Goal: Task Accomplishment & Management: Manage account settings

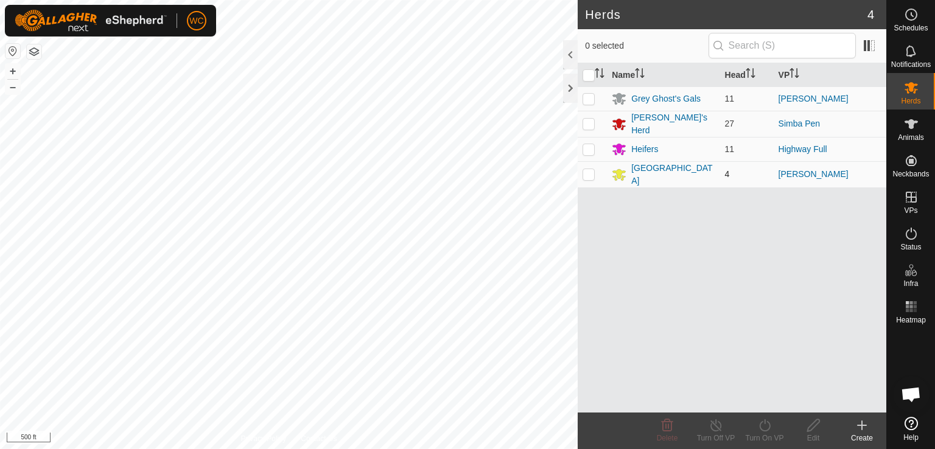
click at [593, 169] on p-checkbox at bounding box center [589, 174] width 12 height 10
checkbox input "true"
click at [644, 169] on div "[GEOGRAPHIC_DATA]" at bounding box center [672, 175] width 83 height 26
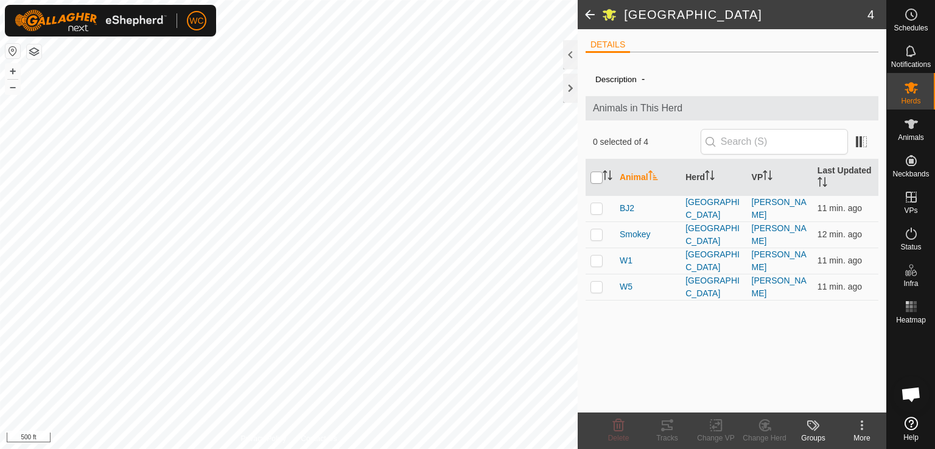
click at [594, 178] on input "checkbox" at bounding box center [597, 178] width 12 height 12
checkbox input "true"
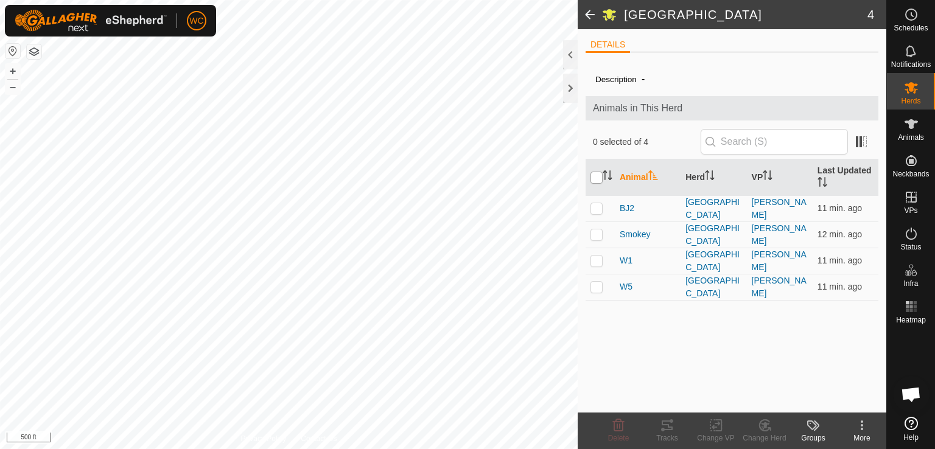
checkbox input "true"
click at [660, 423] on icon at bounding box center [667, 425] width 15 height 15
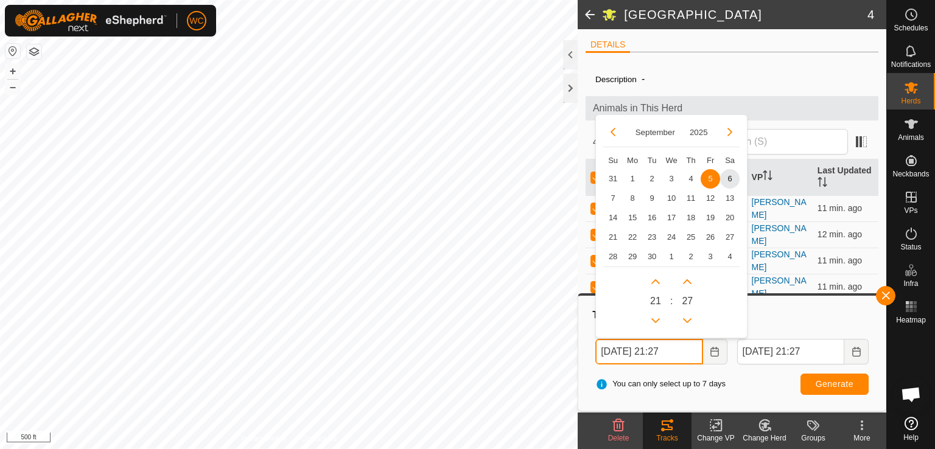
drag, startPoint x: 630, startPoint y: 349, endPoint x: 624, endPoint y: 356, distance: 9.5
click at [624, 356] on input "[DATE] 21:27" at bounding box center [649, 352] width 107 height 26
drag, startPoint x: 670, startPoint y: 354, endPoint x: 661, endPoint y: 359, distance: 10.4
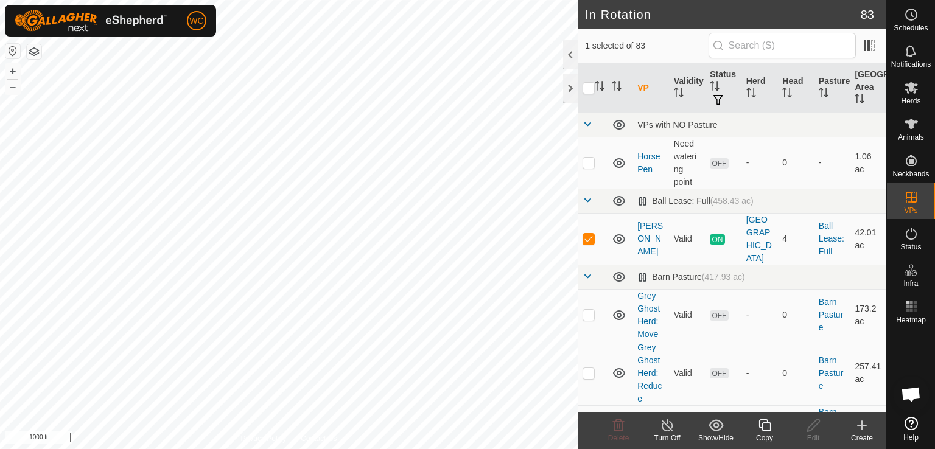
click at [767, 427] on icon at bounding box center [764, 425] width 15 height 15
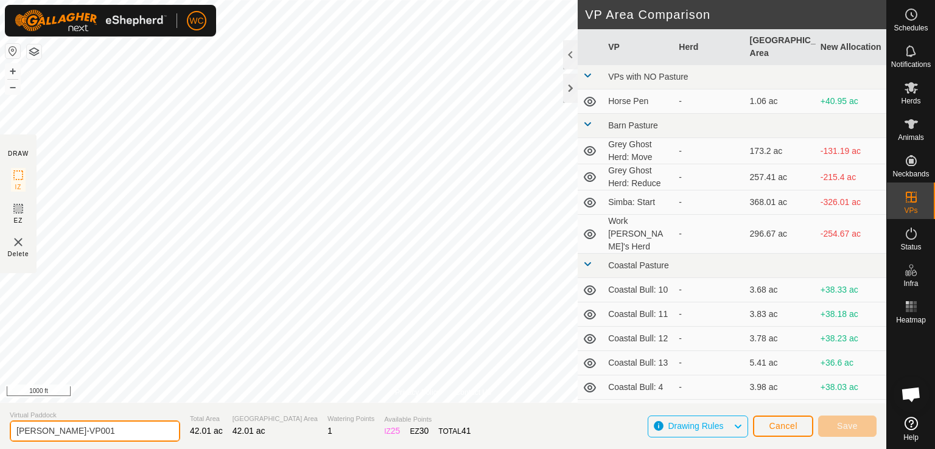
drag, startPoint x: 107, startPoint y: 430, endPoint x: 46, endPoint y: 430, distance: 60.3
click at [46, 430] on input "Payton-VP001" at bounding box center [95, 431] width 170 height 21
type input "Payton-Proof"
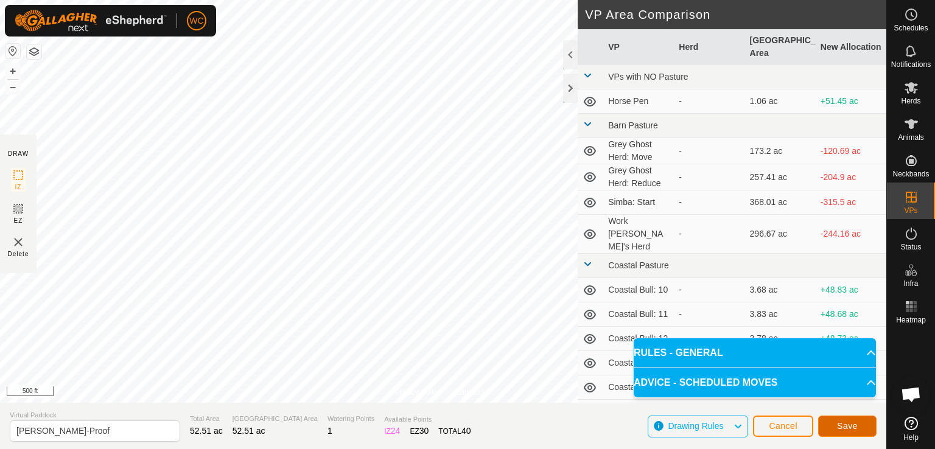
click at [853, 430] on span "Save" at bounding box center [847, 426] width 21 height 10
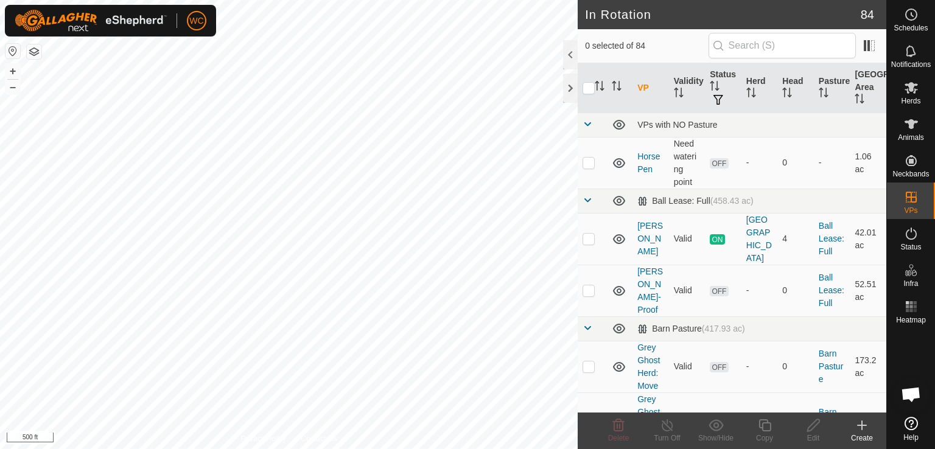
checkbox input "true"
click at [759, 426] on icon at bounding box center [765, 426] width 12 height 12
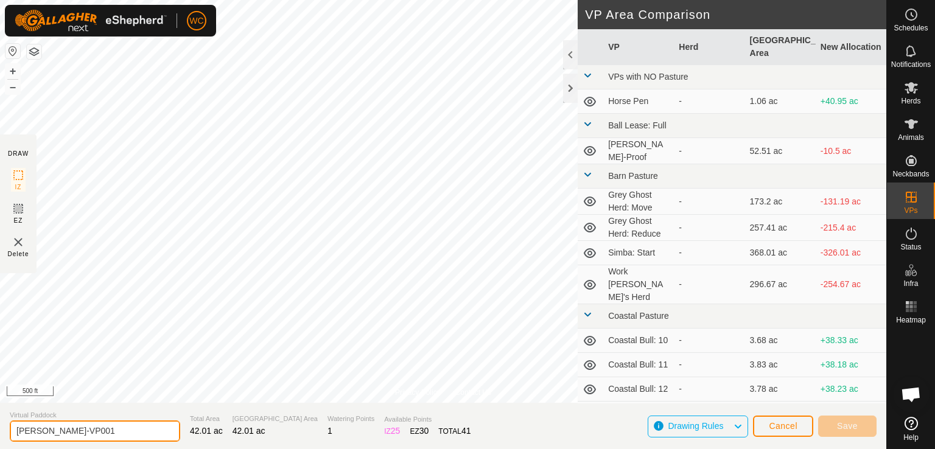
drag, startPoint x: 110, startPoint y: 430, endPoint x: 46, endPoint y: 433, distance: 64.0
click at [46, 433] on input "Payton-VP001" at bounding box center [95, 431] width 170 height 21
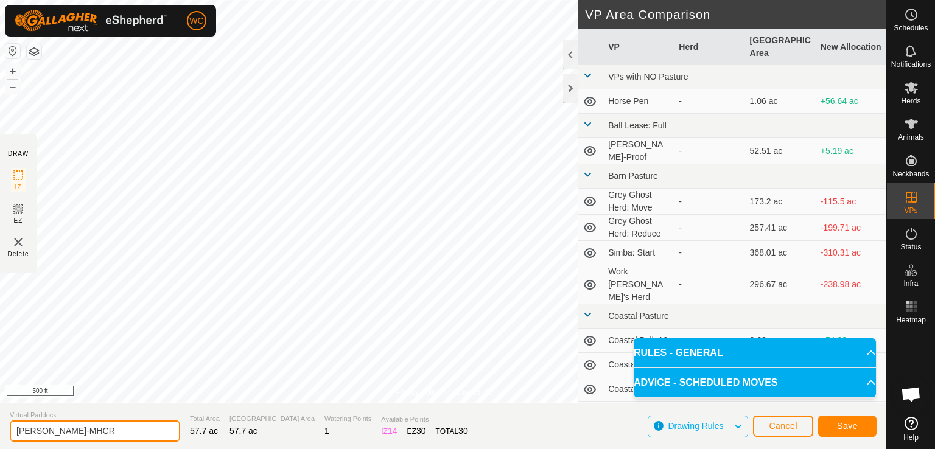
click at [90, 430] on input "Payton-MHCR" at bounding box center [95, 431] width 170 height 21
type input "Payton-MHCR 2"
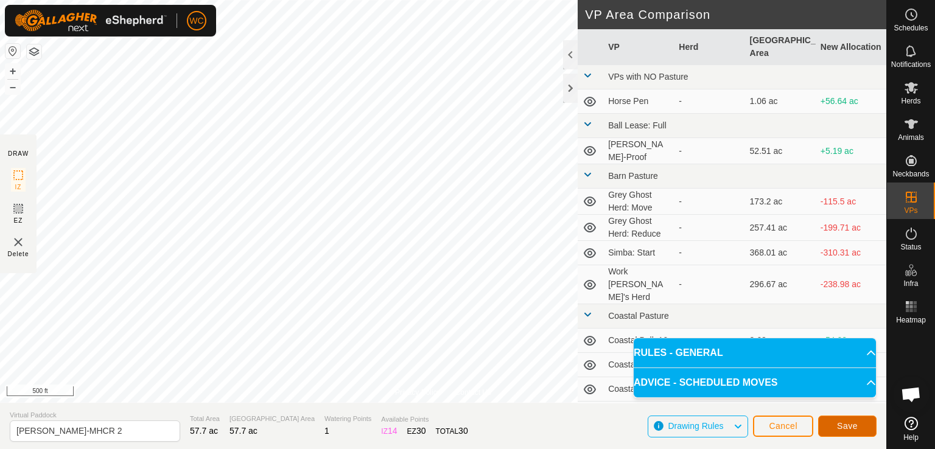
click at [846, 421] on span "Save" at bounding box center [847, 426] width 21 height 10
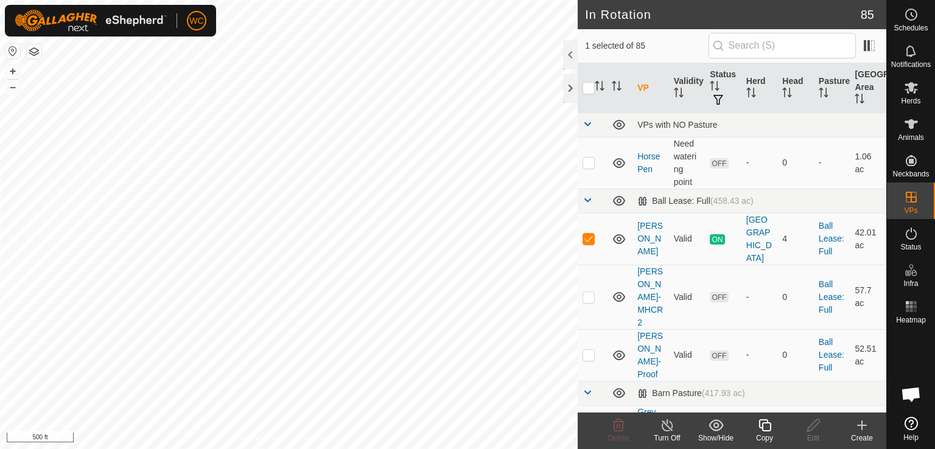
checkbox input "false"
checkbox input "true"
click at [771, 427] on icon at bounding box center [765, 426] width 12 height 12
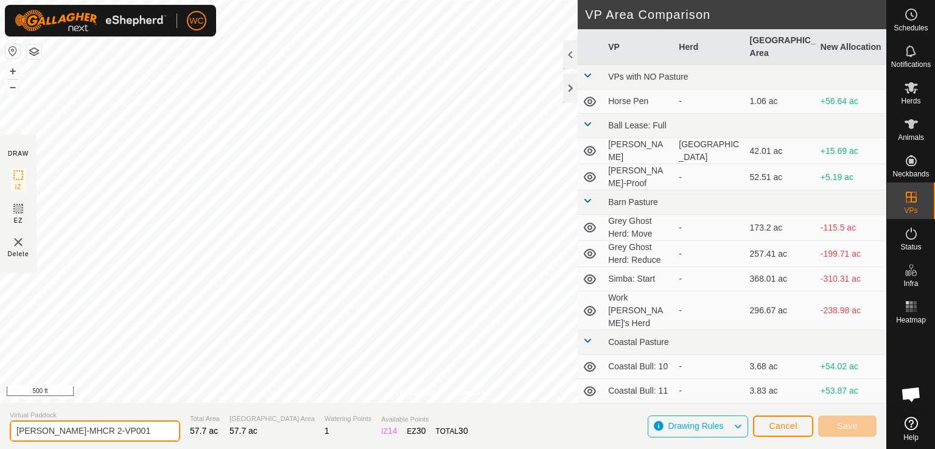
drag, startPoint x: 118, startPoint y: 430, endPoint x: 75, endPoint y: 434, distance: 42.8
click at [75, 434] on input "Payton-MHCR 2-VP001" at bounding box center [95, 431] width 170 height 21
type input "Payton-MHCR 1"
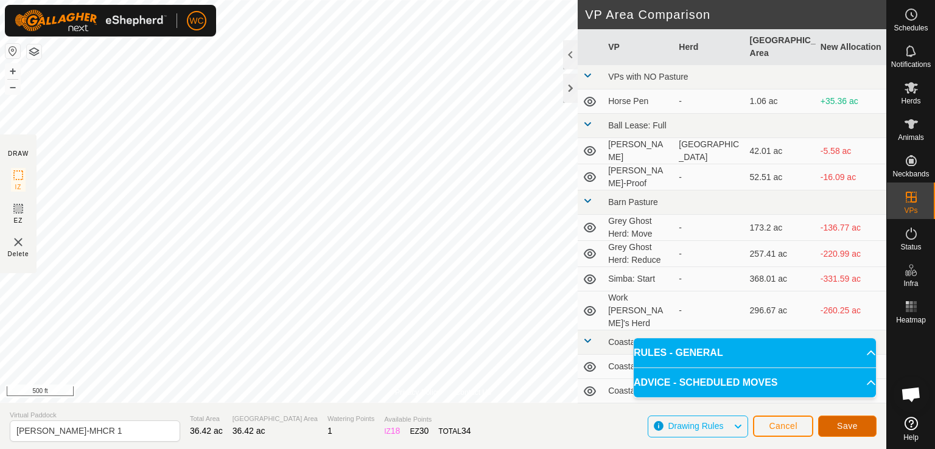
click at [835, 426] on button "Save" at bounding box center [847, 426] width 58 height 21
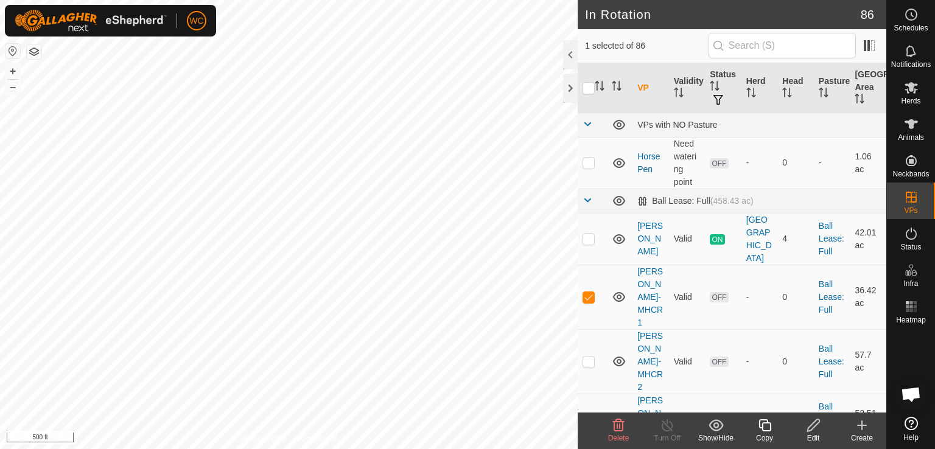
checkbox input "false"
checkbox input "true"
click at [768, 425] on icon at bounding box center [764, 425] width 15 height 15
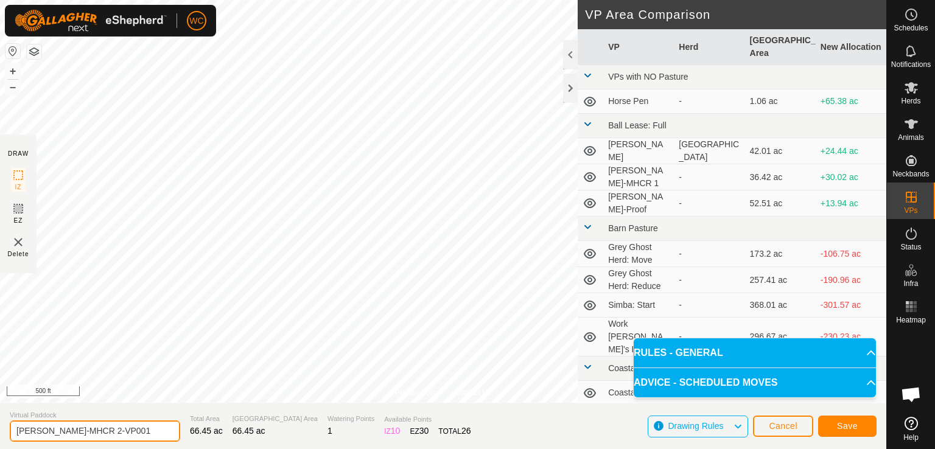
drag, startPoint x: 121, startPoint y: 427, endPoint x: 74, endPoint y: 429, distance: 47.6
click at [74, 429] on input "Payton-MHCR 2-VP001" at bounding box center [95, 431] width 170 height 21
type input "Payton-MHCR 3"
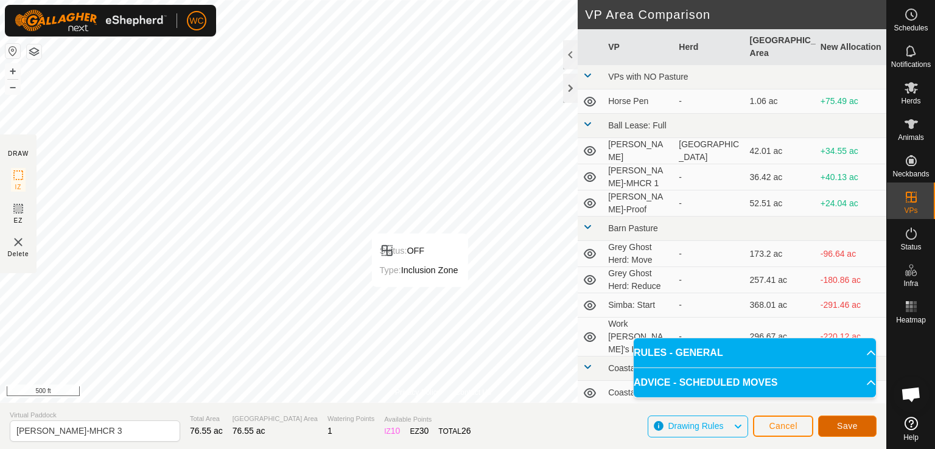
click at [849, 427] on span "Save" at bounding box center [847, 426] width 21 height 10
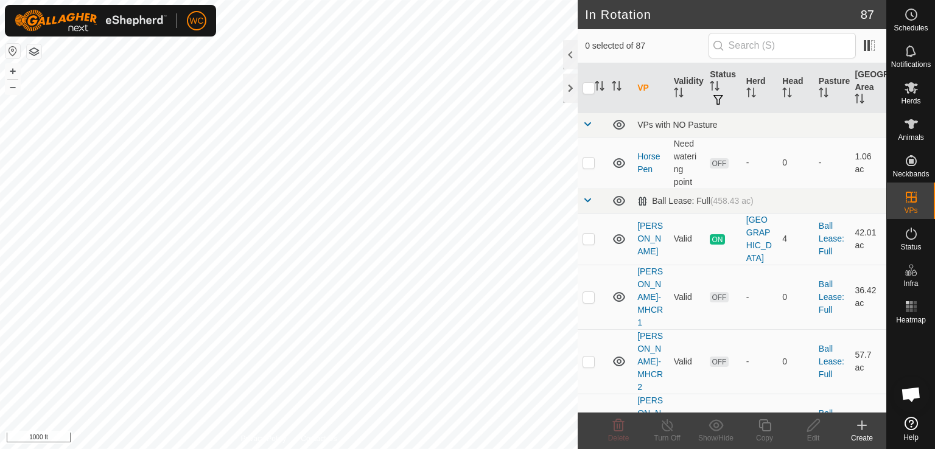
checkbox input "true"
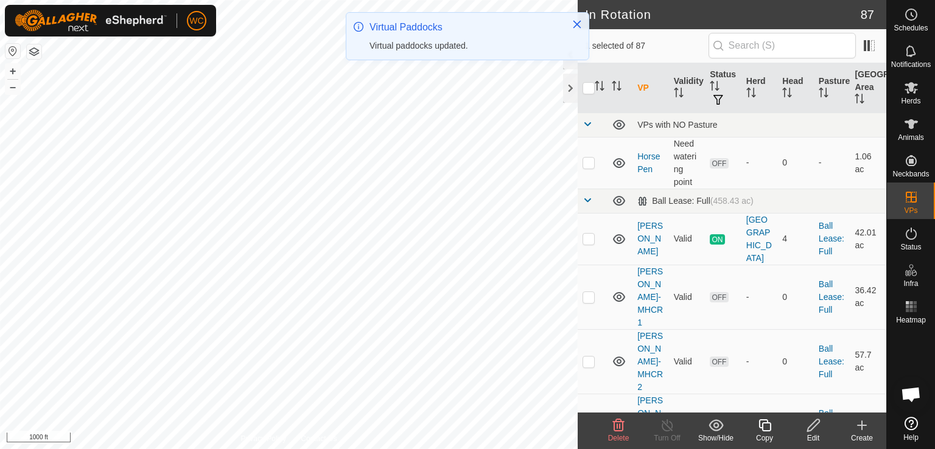
checkbox input "true"
checkbox input "false"
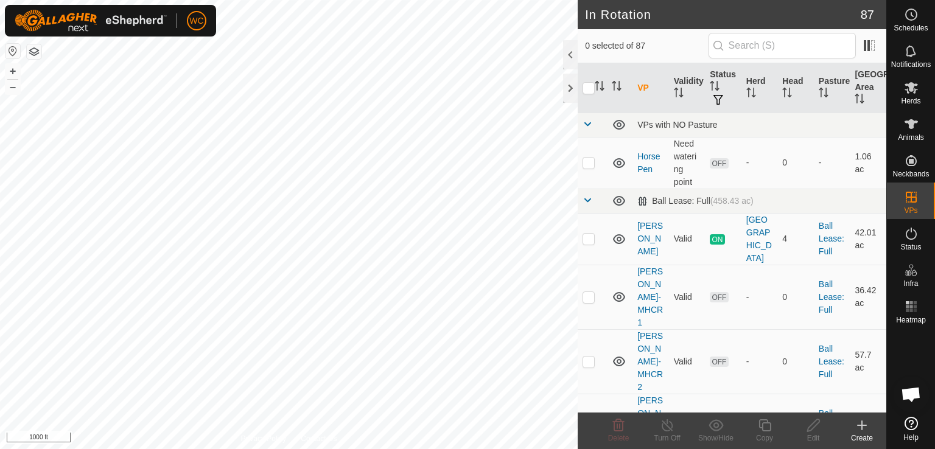
checkbox input "true"
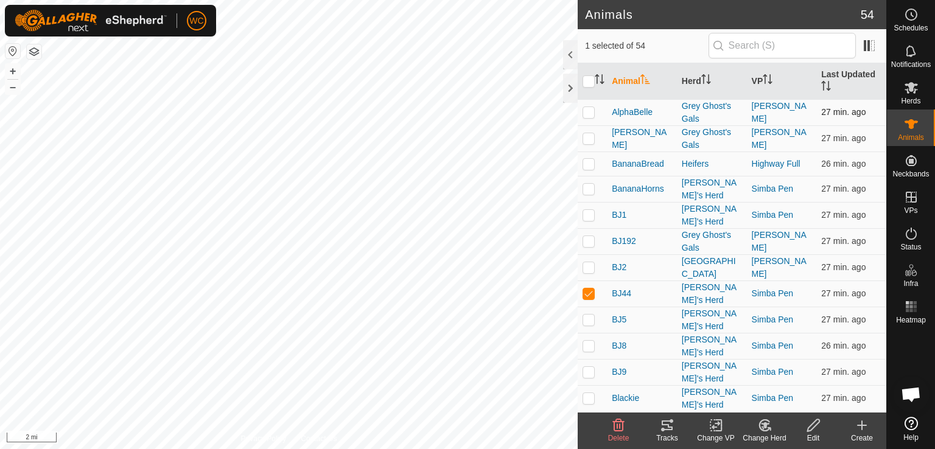
click at [585, 113] on p-checkbox at bounding box center [589, 112] width 12 height 10
checkbox input "true"
click at [587, 138] on p-checkbox at bounding box center [589, 138] width 12 height 10
checkbox input "true"
click at [585, 157] on td at bounding box center [592, 164] width 29 height 24
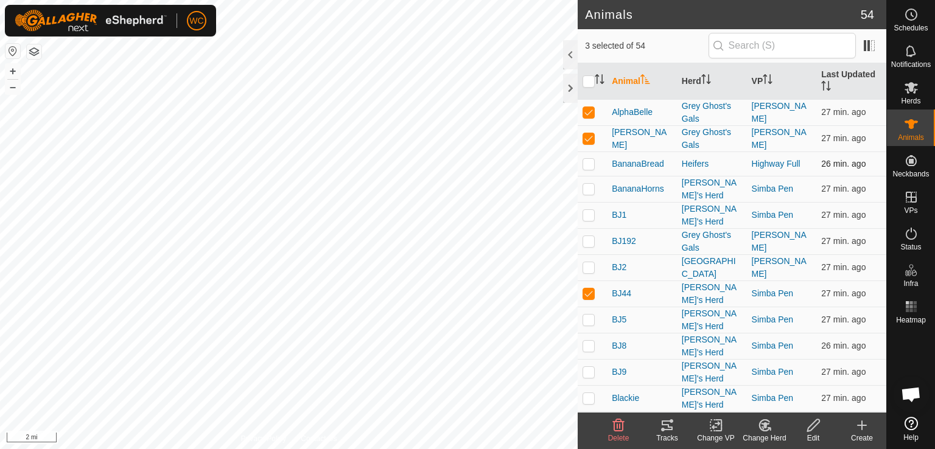
checkbox input "true"
click at [587, 185] on p-checkbox at bounding box center [589, 189] width 12 height 10
checkbox input "true"
click at [592, 210] on p-checkbox at bounding box center [589, 215] width 12 height 10
checkbox input "true"
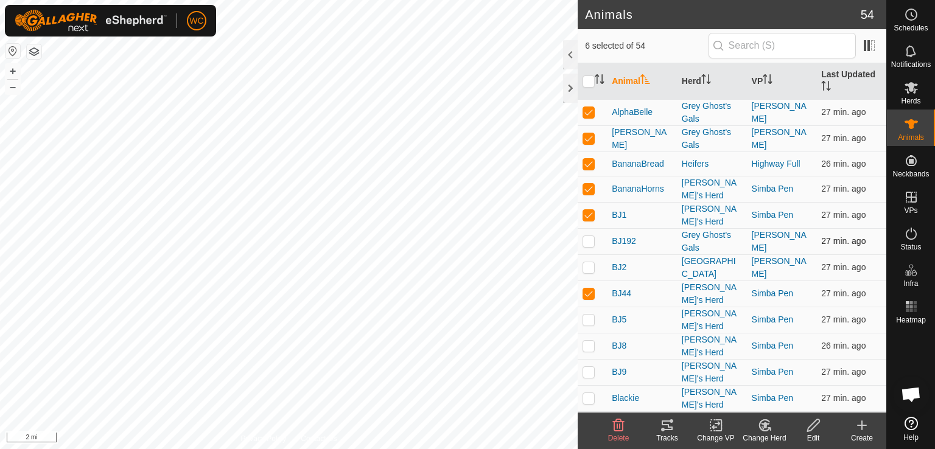
click at [594, 237] on p-tablecheckbox at bounding box center [589, 241] width 12 height 10
checkbox input "true"
click at [590, 281] on td at bounding box center [592, 294] width 29 height 26
click at [587, 281] on td at bounding box center [592, 294] width 29 height 26
checkbox input "true"
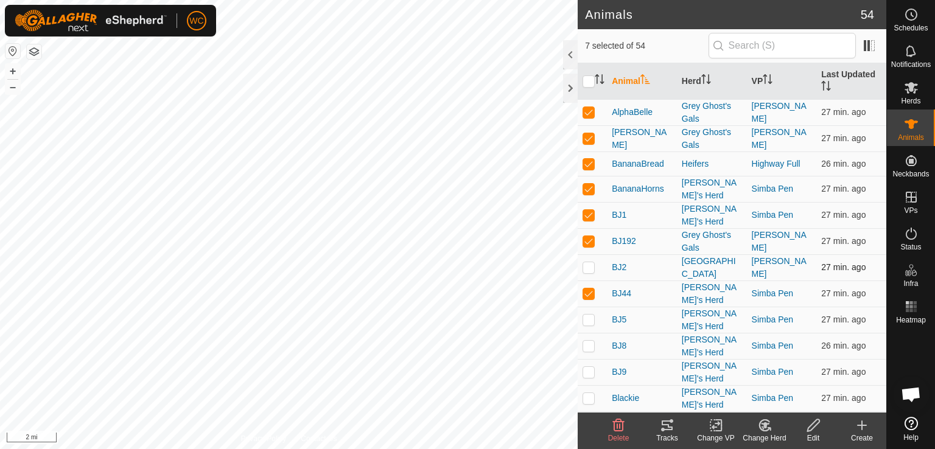
click at [587, 262] on p-checkbox at bounding box center [589, 267] width 12 height 10
checkbox input "true"
click at [588, 315] on p-checkbox at bounding box center [589, 320] width 12 height 10
checkbox input "true"
click at [588, 341] on p-checkbox at bounding box center [589, 346] width 12 height 10
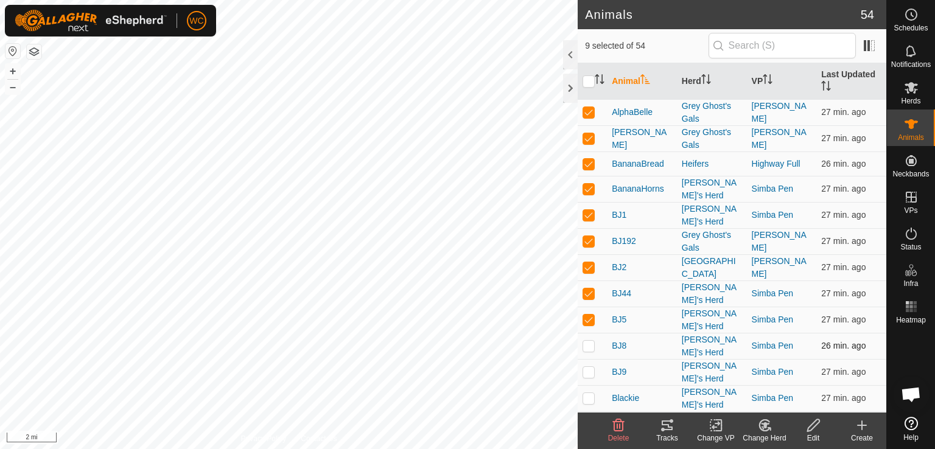
checkbox input "true"
click at [661, 424] on icon at bounding box center [667, 425] width 15 height 15
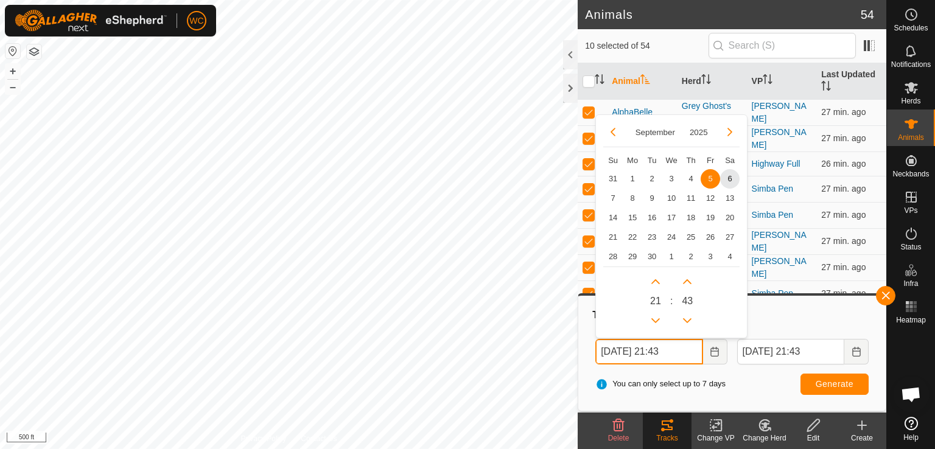
click at [625, 351] on input "Sep 05, 2025 21:43" at bounding box center [649, 352] width 107 height 26
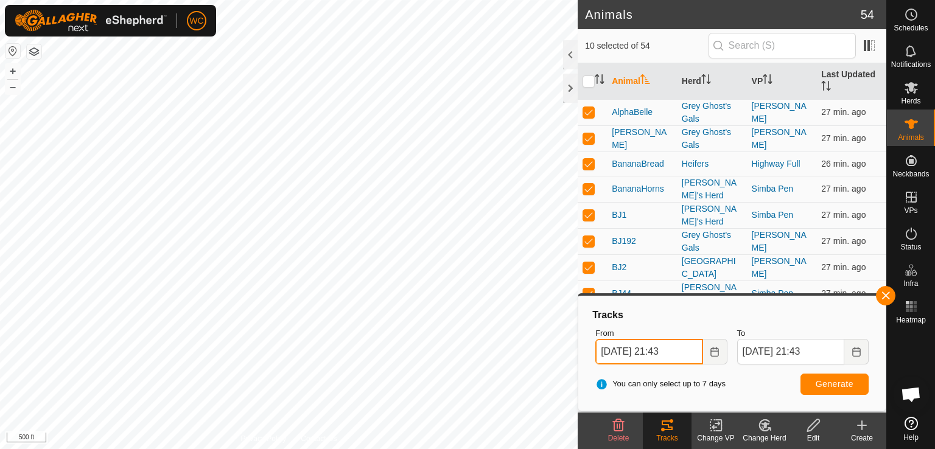
type input "Sep 04, 2025 21:43"
click at [809, 384] on button "Generate" at bounding box center [835, 384] width 68 height 21
click at [888, 290] on button "button" at bounding box center [885, 295] width 19 height 19
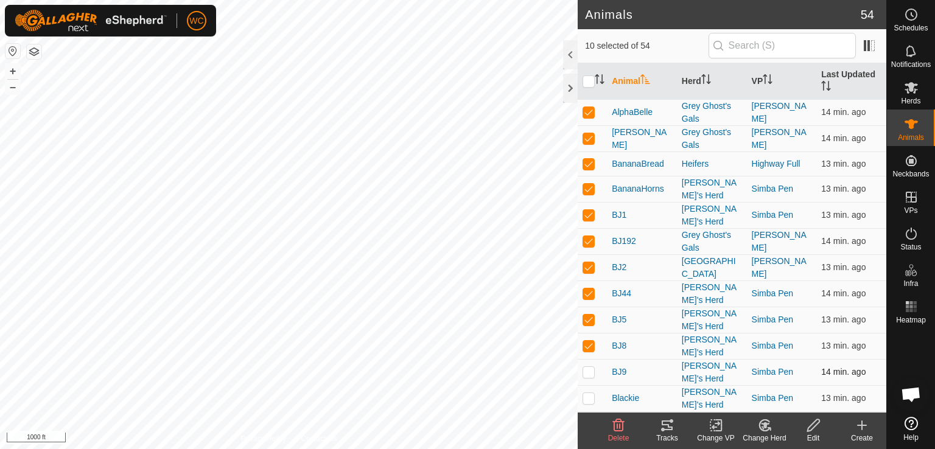
click at [591, 367] on p-checkbox at bounding box center [589, 372] width 12 height 10
checkbox input "true"
click at [589, 341] on p-checkbox at bounding box center [589, 346] width 12 height 10
checkbox input "false"
click at [589, 315] on p-checkbox at bounding box center [589, 320] width 12 height 10
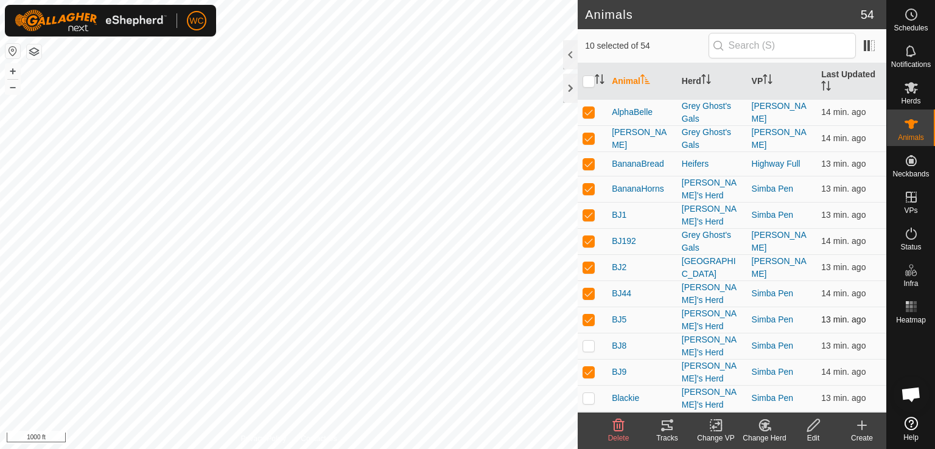
checkbox input "false"
click at [586, 293] on td at bounding box center [592, 294] width 29 height 26
checkbox input "false"
click at [587, 262] on p-checkbox at bounding box center [589, 267] width 12 height 10
checkbox input "false"
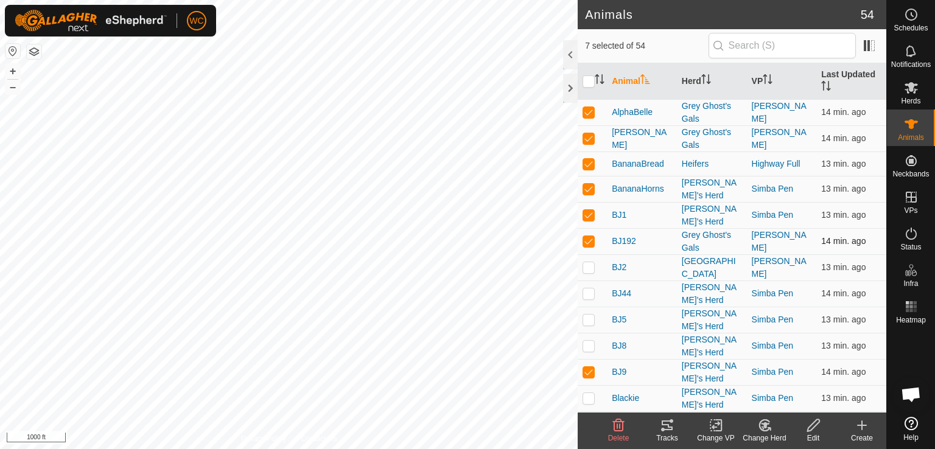
click at [587, 236] on p-checkbox at bounding box center [589, 241] width 12 height 10
checkbox input "false"
click at [588, 202] on td at bounding box center [592, 215] width 29 height 26
checkbox input "false"
click at [588, 191] on p-checkbox at bounding box center [589, 189] width 12 height 10
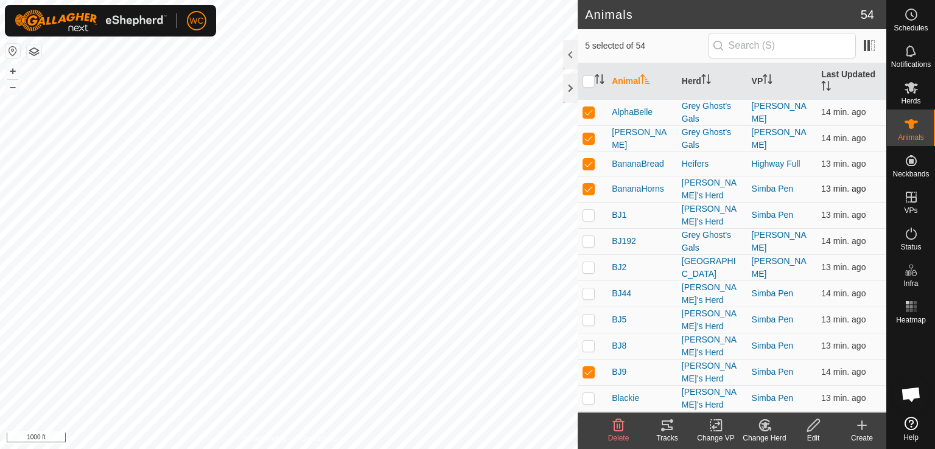
checkbox input "false"
click at [584, 166] on p-checkbox at bounding box center [589, 164] width 12 height 10
checkbox input "false"
click at [592, 130] on td at bounding box center [592, 138] width 29 height 26
checkbox input "false"
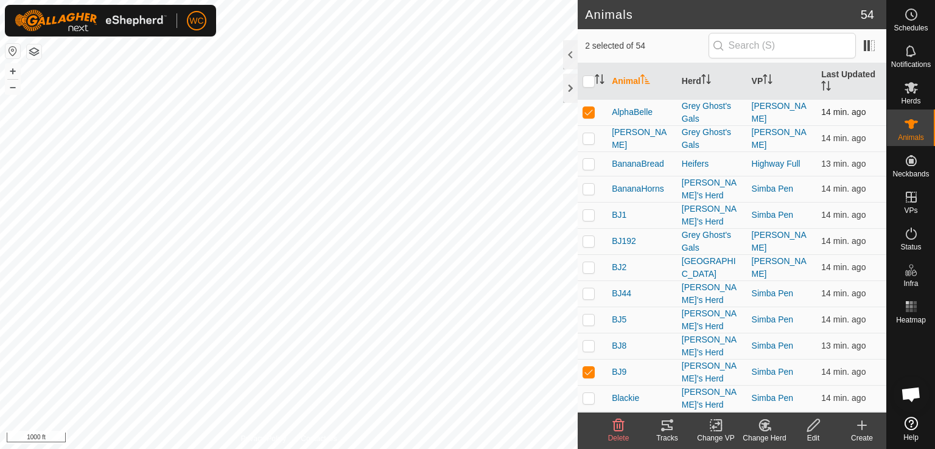
click at [591, 118] on td at bounding box center [592, 112] width 29 height 26
checkbox input "false"
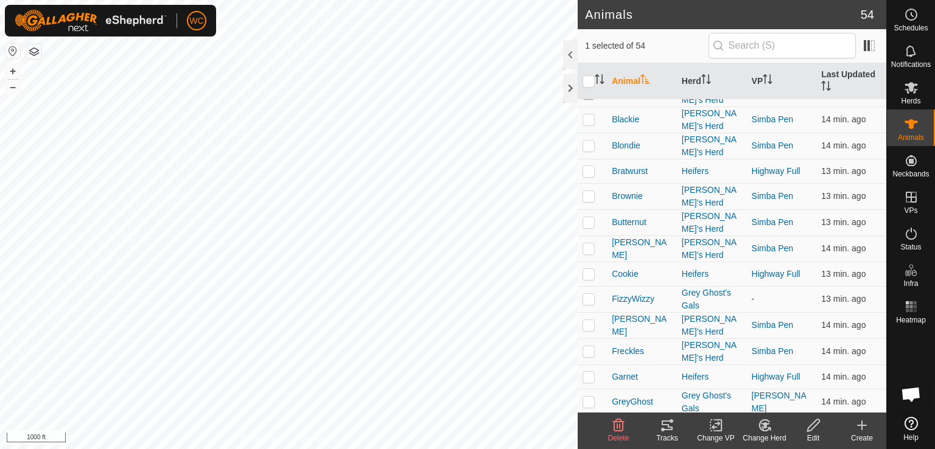
scroll to position [244, 0]
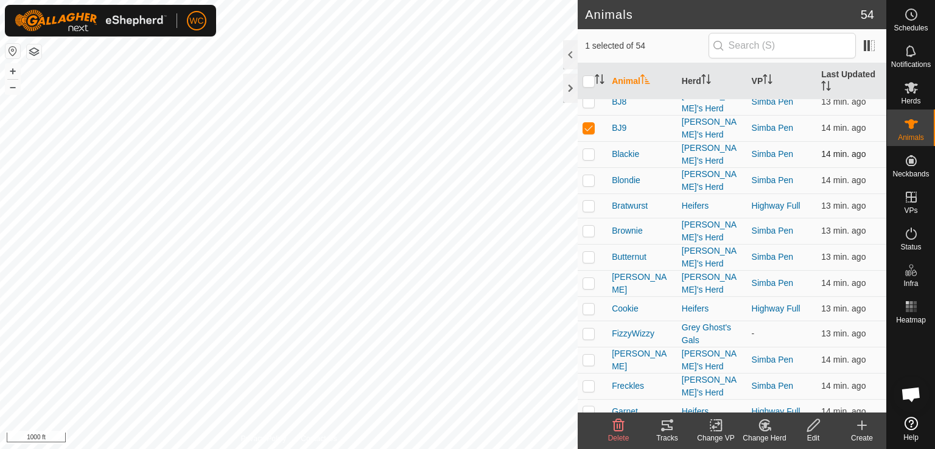
click at [591, 149] on p-checkbox at bounding box center [589, 154] width 12 height 10
checkbox input "true"
click at [591, 170] on td at bounding box center [592, 180] width 29 height 26
checkbox input "true"
click at [588, 201] on p-checkbox at bounding box center [589, 206] width 12 height 10
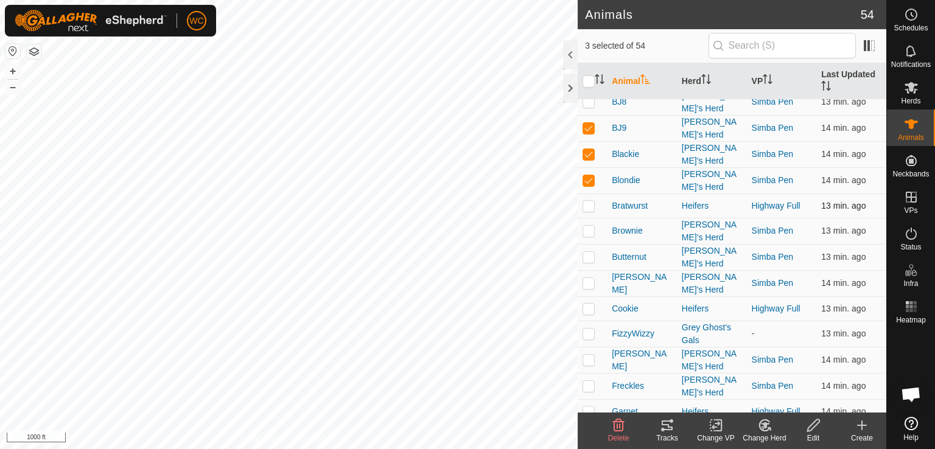
checkbox input "true"
click at [588, 226] on p-checkbox at bounding box center [589, 231] width 12 height 10
checkbox input "true"
click at [589, 252] on p-checkbox at bounding box center [589, 257] width 12 height 10
checkbox input "true"
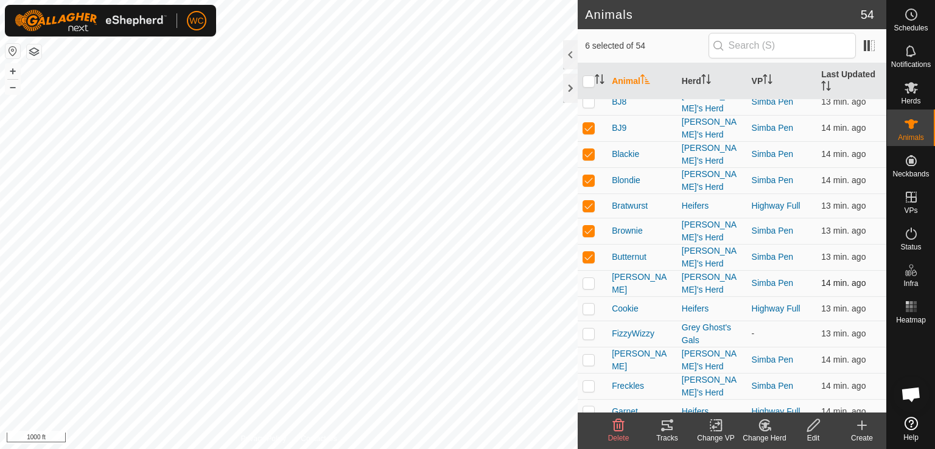
click at [586, 278] on p-tablecheckbox at bounding box center [589, 283] width 12 height 10
checkbox input "true"
click at [587, 297] on td at bounding box center [592, 309] width 29 height 24
checkbox input "true"
click at [587, 329] on p-checkbox at bounding box center [589, 334] width 12 height 10
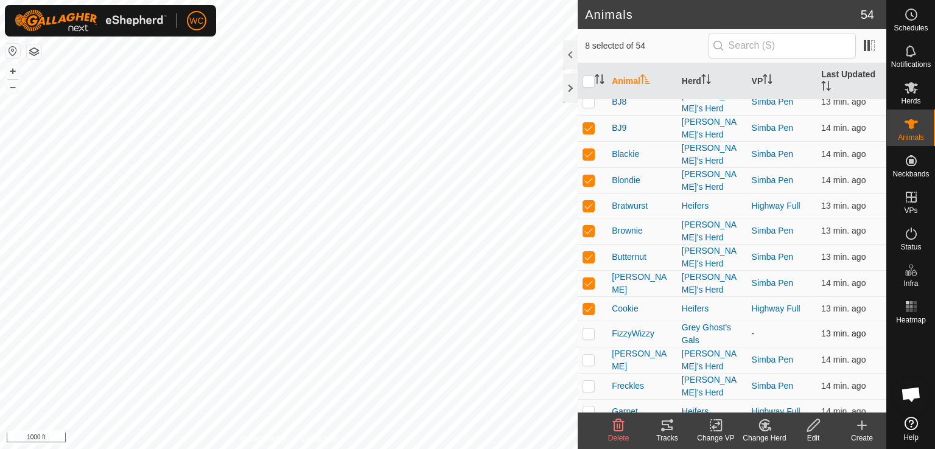
checkbox input "true"
click at [592, 355] on p-checkbox at bounding box center [589, 360] width 12 height 10
checkbox input "true"
click at [672, 427] on icon at bounding box center [667, 426] width 11 height 10
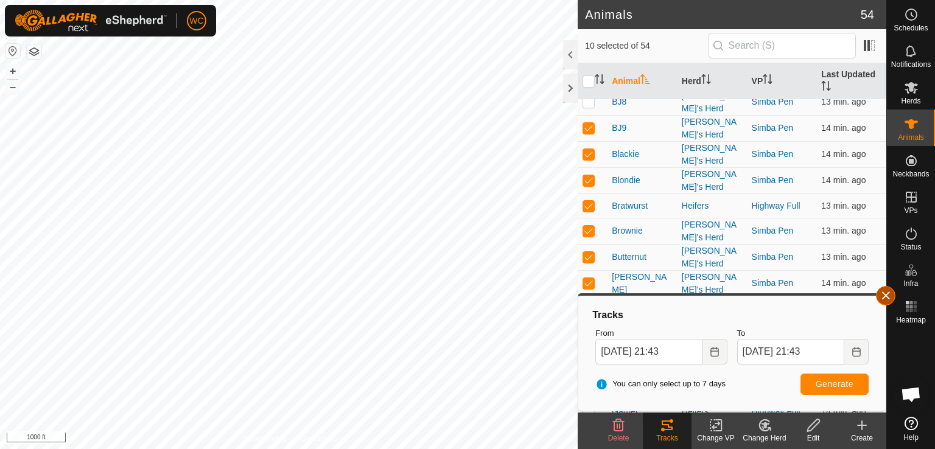
click at [882, 300] on button "button" at bounding box center [885, 295] width 19 height 19
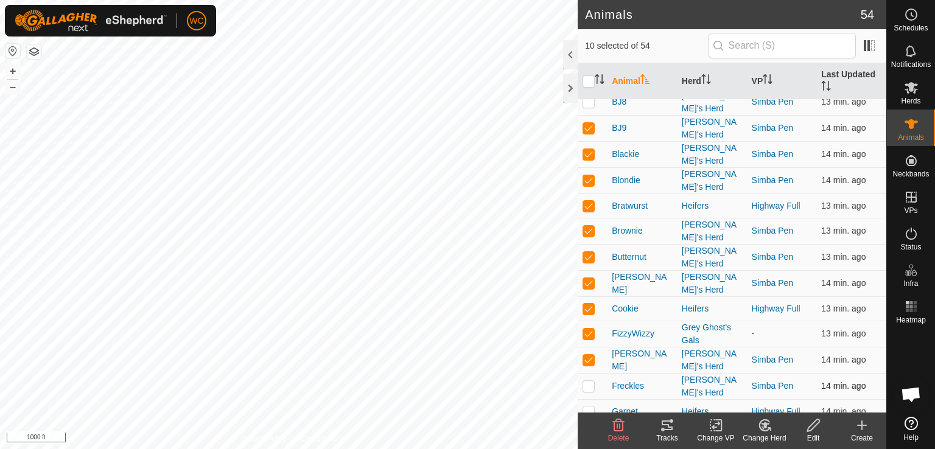
click at [585, 381] on p-checkbox at bounding box center [589, 386] width 12 height 10
checkbox input "true"
click at [586, 355] on p-checkbox at bounding box center [589, 360] width 12 height 10
checkbox input "false"
click at [589, 329] on p-checkbox at bounding box center [589, 334] width 12 height 10
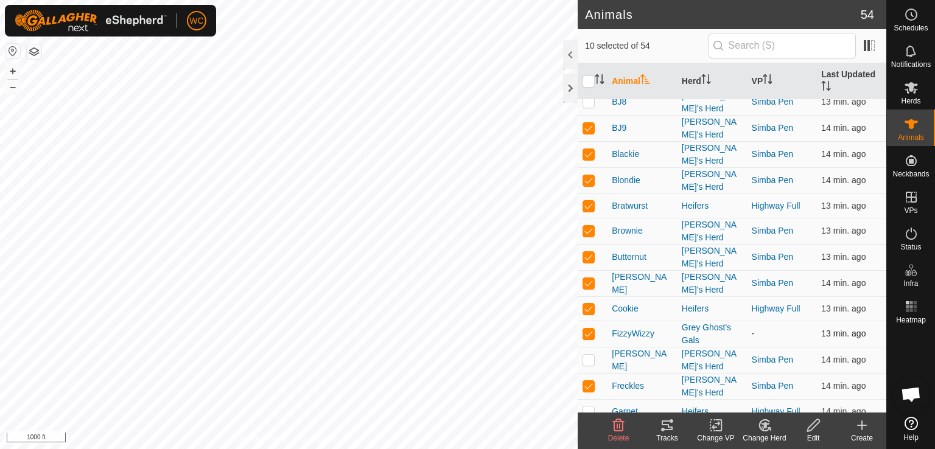
checkbox input "false"
click at [588, 304] on p-checkbox at bounding box center [589, 309] width 12 height 10
checkbox input "false"
click at [587, 278] on p-checkbox at bounding box center [589, 283] width 12 height 10
checkbox input "false"
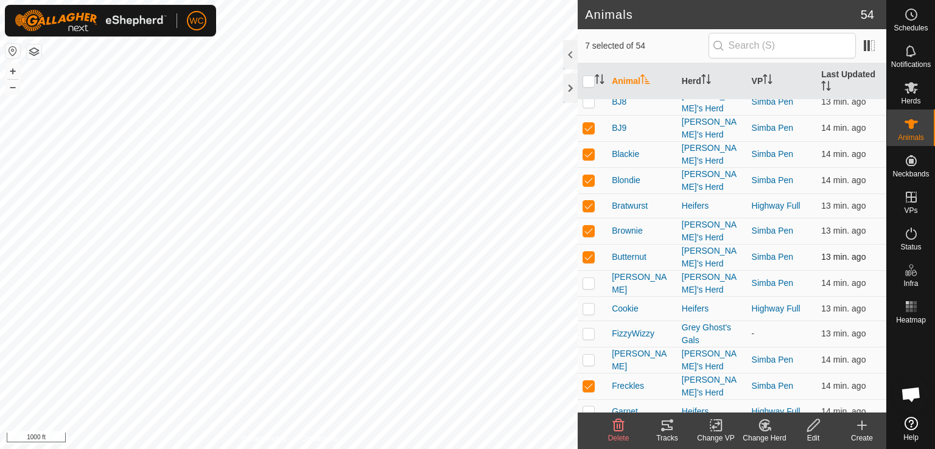
click at [585, 244] on td at bounding box center [592, 257] width 29 height 26
checkbox input "false"
click at [588, 218] on td at bounding box center [592, 231] width 29 height 26
checkbox input "false"
click at [588, 201] on p-checkbox at bounding box center [589, 206] width 12 height 10
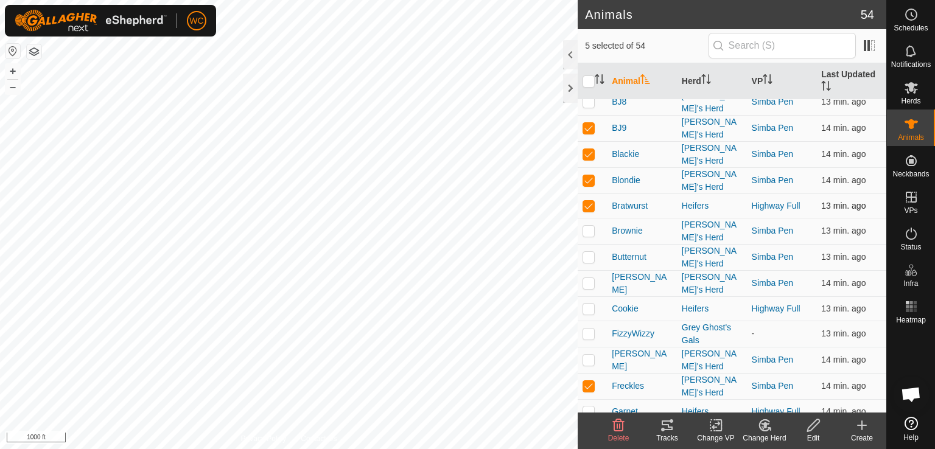
checkbox input "false"
click at [588, 175] on p-checkbox at bounding box center [589, 180] width 12 height 10
checkbox input "false"
click at [587, 149] on p-checkbox at bounding box center [589, 154] width 12 height 10
checkbox input "false"
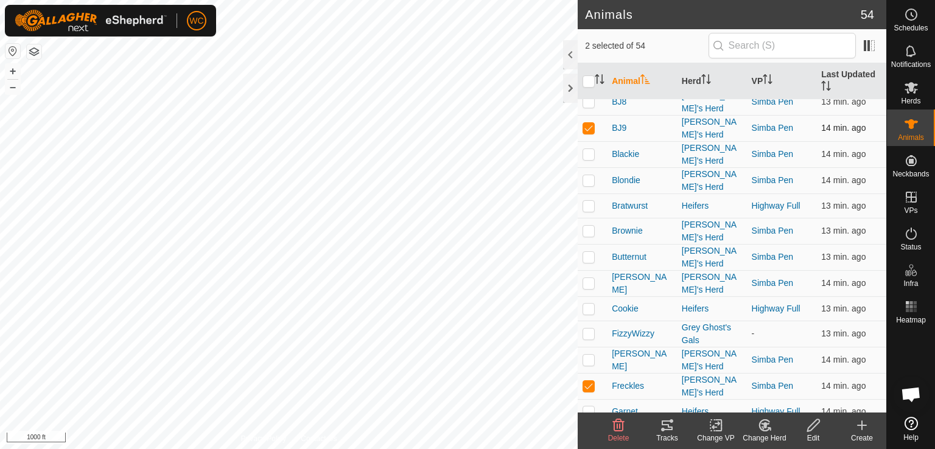
click at [586, 122] on td at bounding box center [592, 128] width 29 height 26
checkbox input "false"
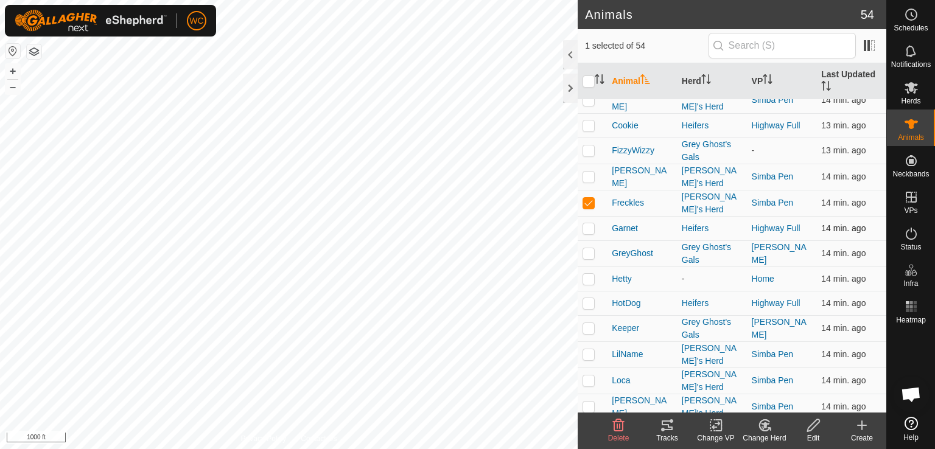
scroll to position [455, 0]
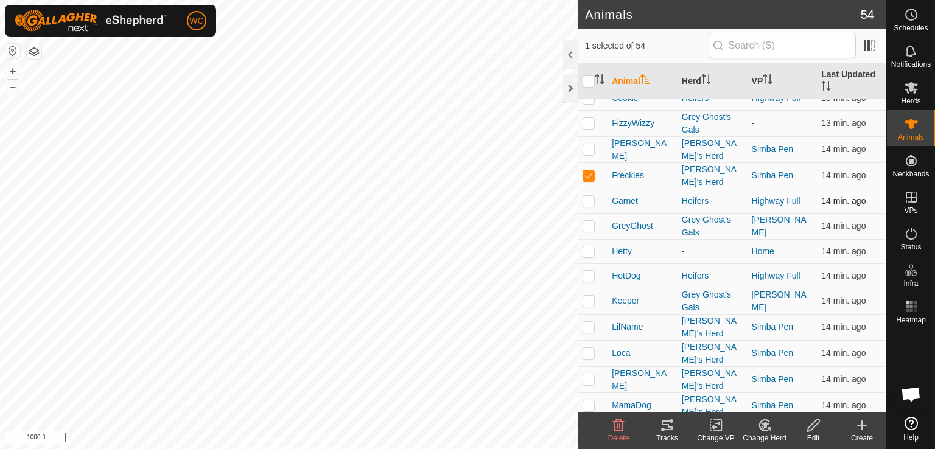
click at [591, 196] on p-checkbox at bounding box center [589, 201] width 12 height 10
checkbox input "true"
click at [585, 213] on td at bounding box center [592, 226] width 29 height 26
click at [586, 221] on p-checkbox at bounding box center [589, 226] width 12 height 10
checkbox input "false"
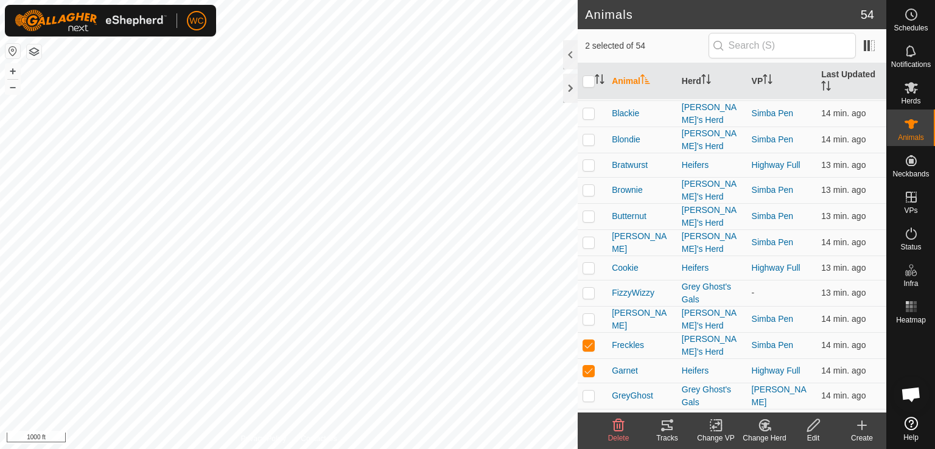
scroll to position [307, 0]
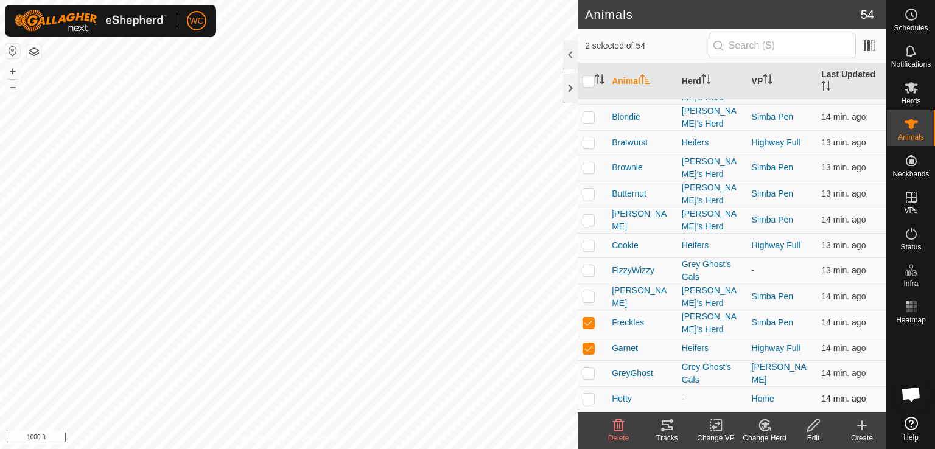
click at [589, 343] on p-checkbox at bounding box center [589, 348] width 12 height 10
checkbox input "false"
click at [684, 81] on th "Herd" at bounding box center [712, 81] width 70 height 37
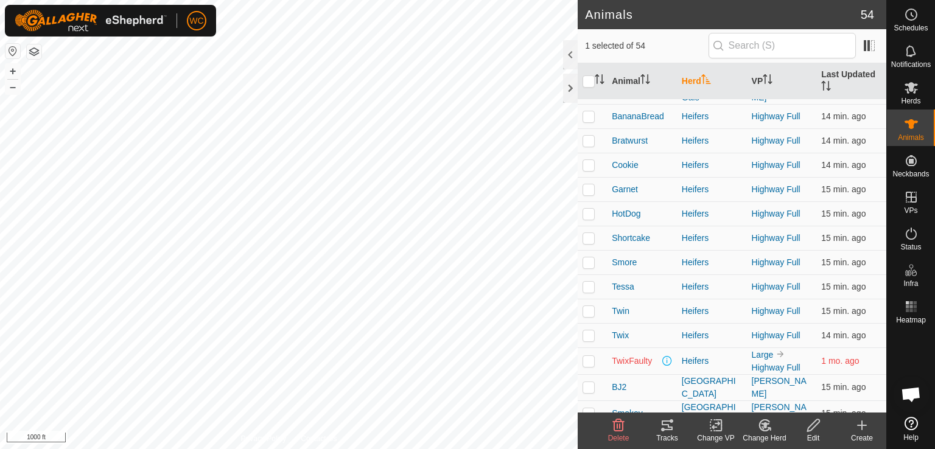
scroll to position [0, 0]
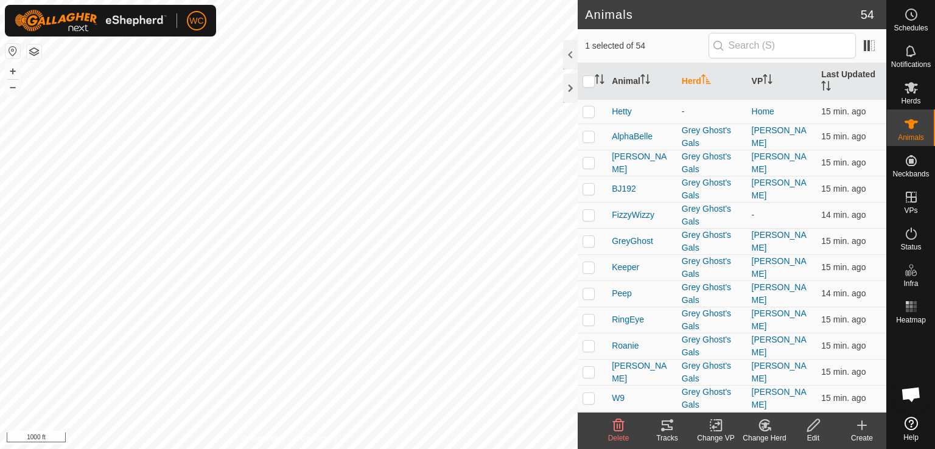
click at [684, 81] on th "Herd" at bounding box center [712, 81] width 70 height 37
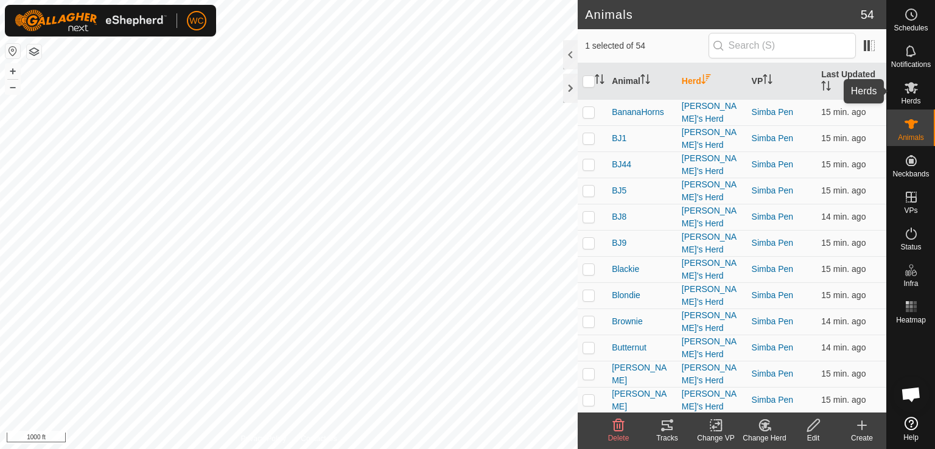
click at [913, 86] on icon at bounding box center [911, 88] width 13 height 12
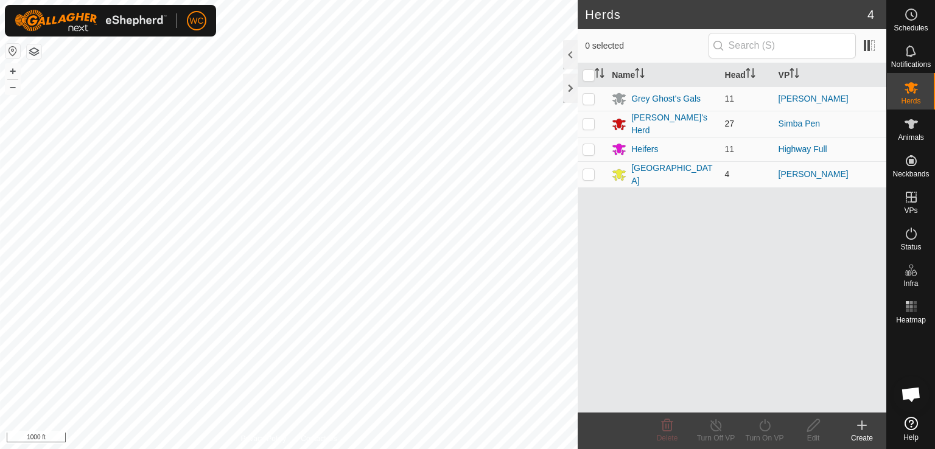
click at [585, 122] on p-checkbox at bounding box center [589, 124] width 12 height 10
checkbox input "true"
click at [642, 121] on div "[PERSON_NAME]'s Herd" at bounding box center [672, 124] width 83 height 26
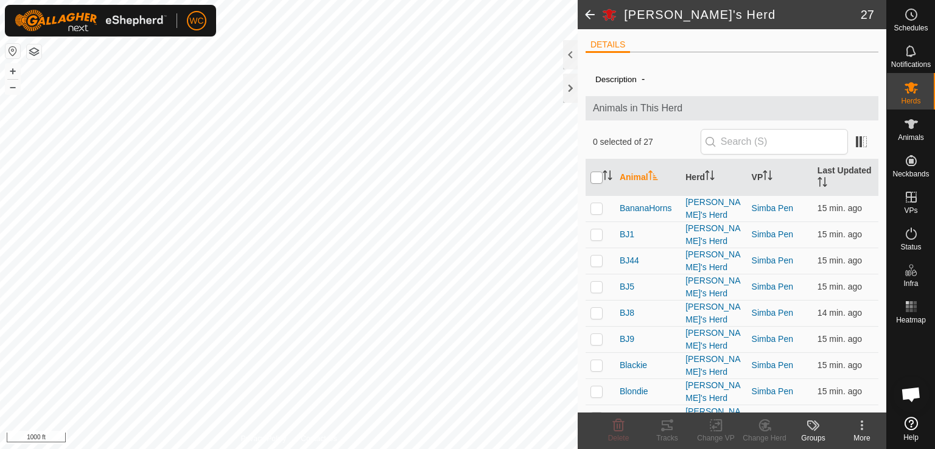
click at [592, 181] on input "checkbox" at bounding box center [597, 178] width 12 height 12
checkbox input "true"
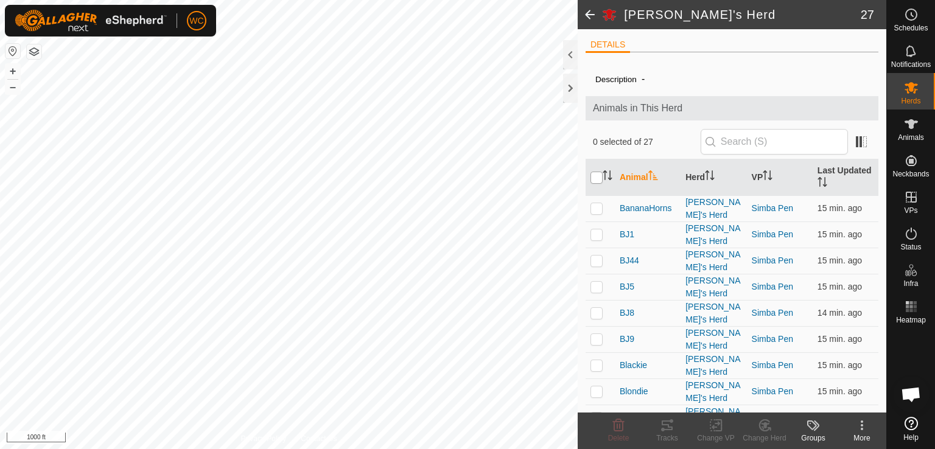
checkbox input "true"
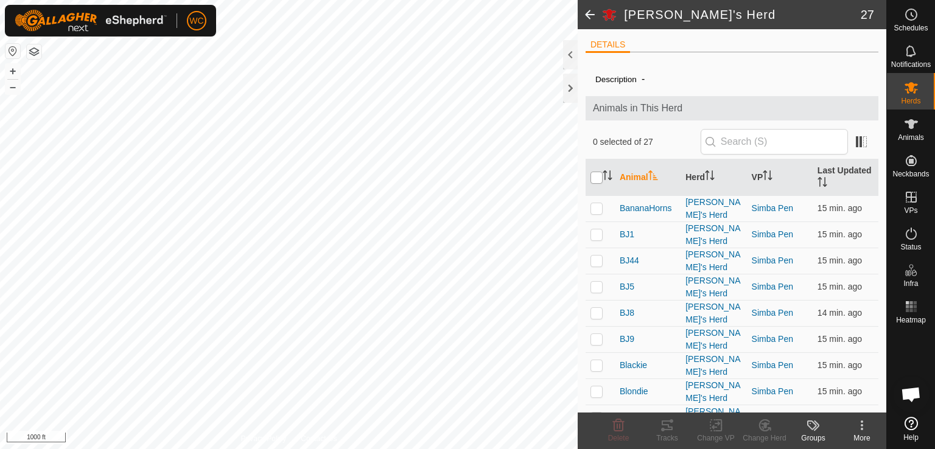
checkbox input "true"
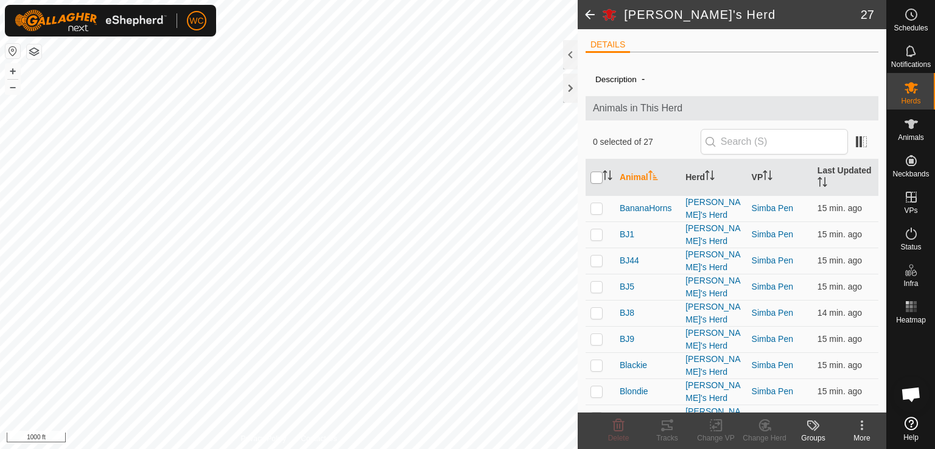
checkbox input "true"
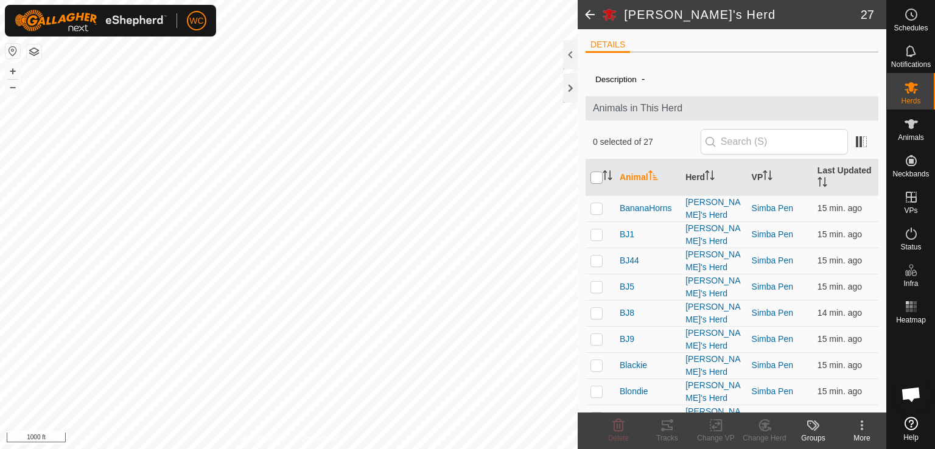
checkbox input "true"
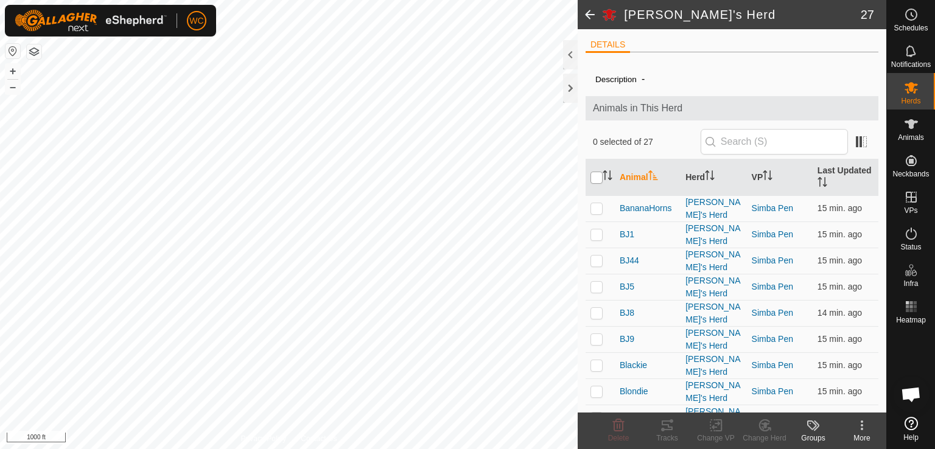
checkbox input "true"
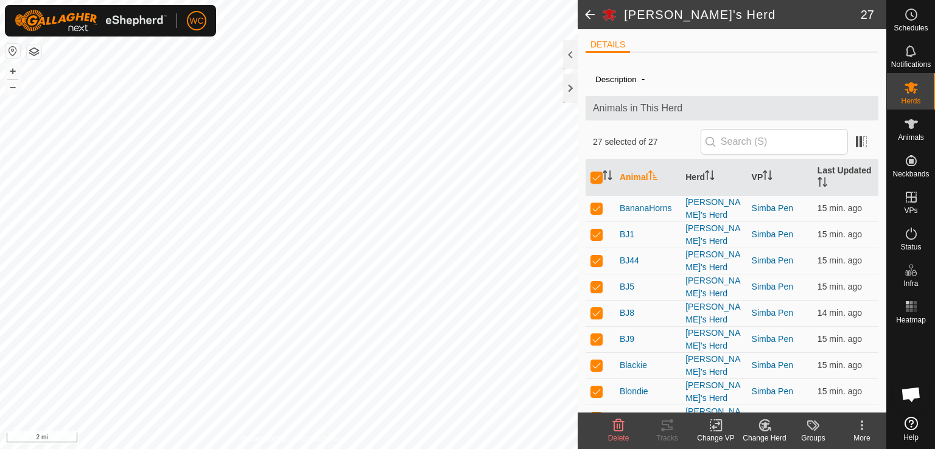
click at [594, 170] on th at bounding box center [600, 178] width 29 height 37
click at [594, 175] on input "checkbox" at bounding box center [597, 178] width 12 height 12
checkbox input "false"
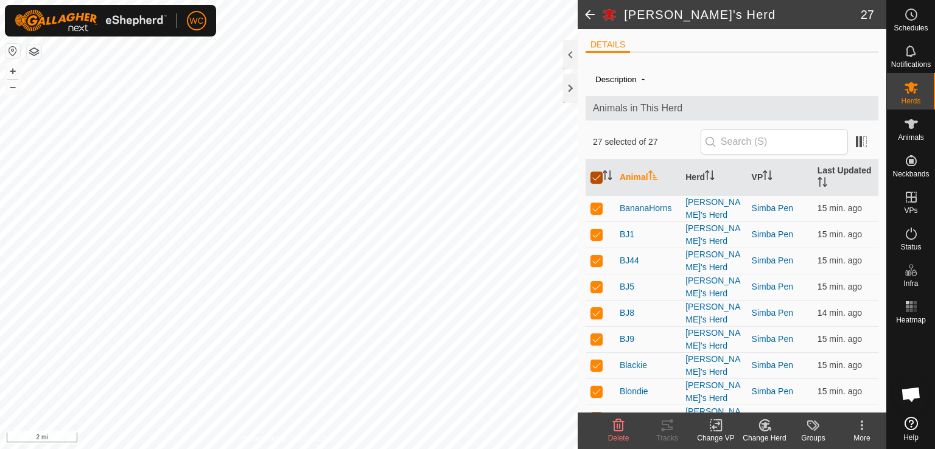
checkbox input "false"
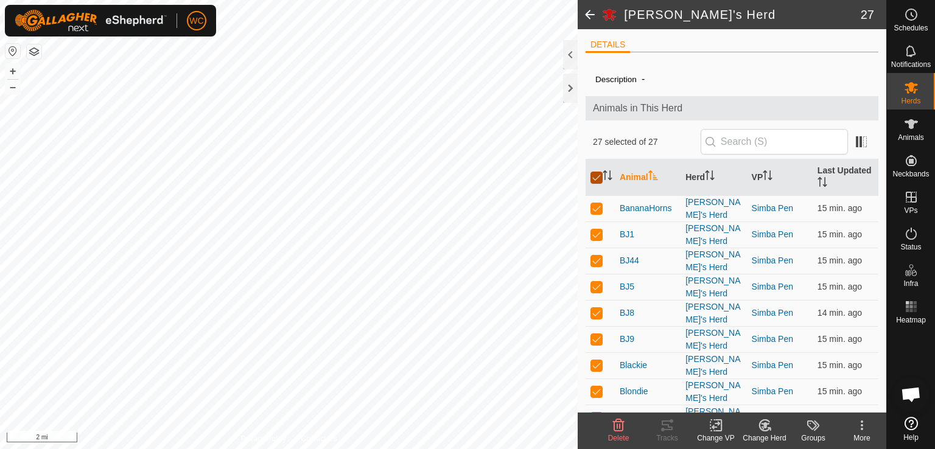
checkbox input "false"
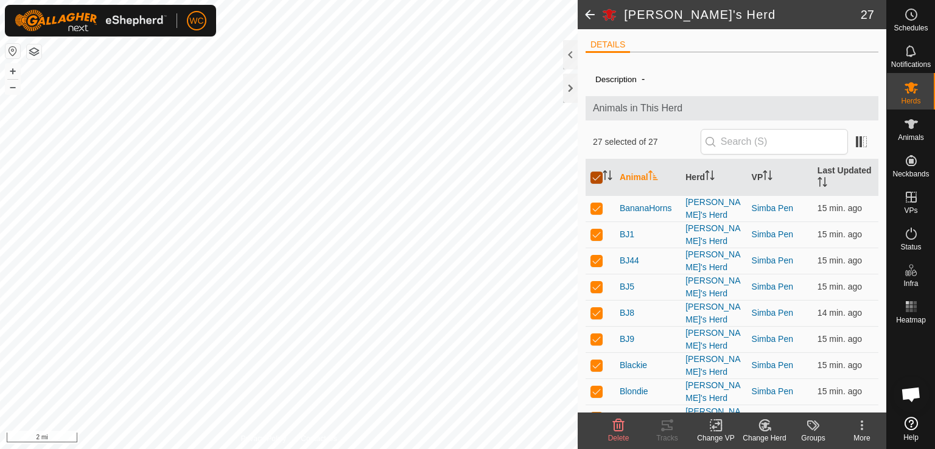
checkbox input "false"
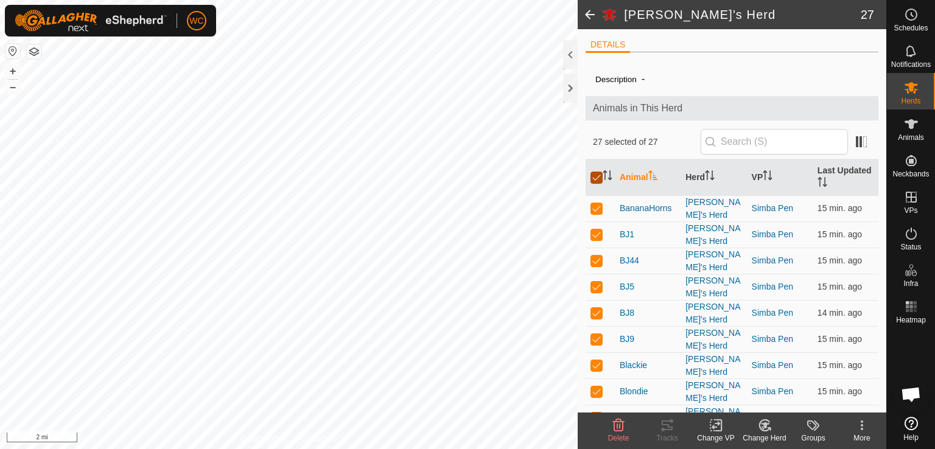
checkbox input "false"
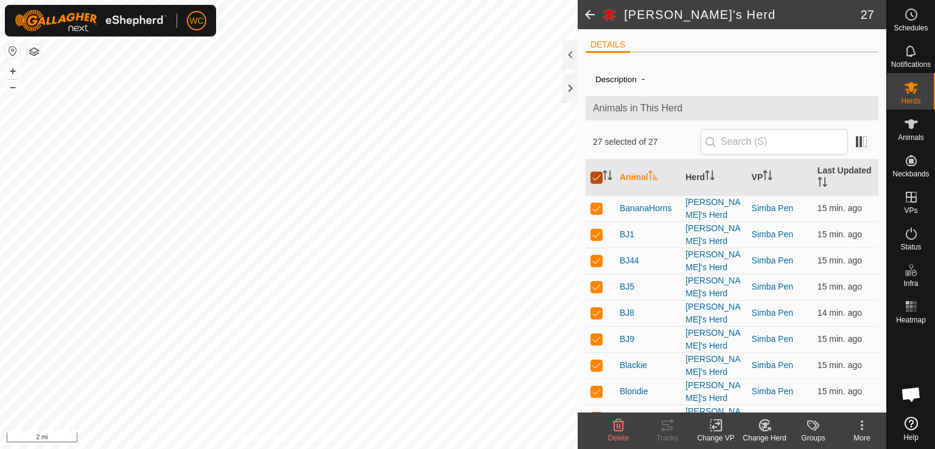
checkbox input "false"
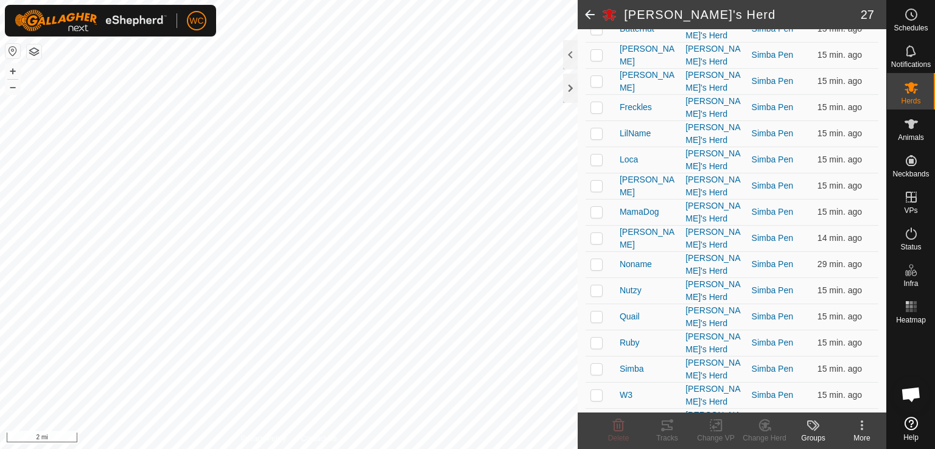
scroll to position [416, 0]
click at [595, 441] on p-checkbox at bounding box center [597, 446] width 12 height 10
checkbox input "true"
click at [595, 415] on p-checkbox at bounding box center [597, 420] width 12 height 10
checkbox input "true"
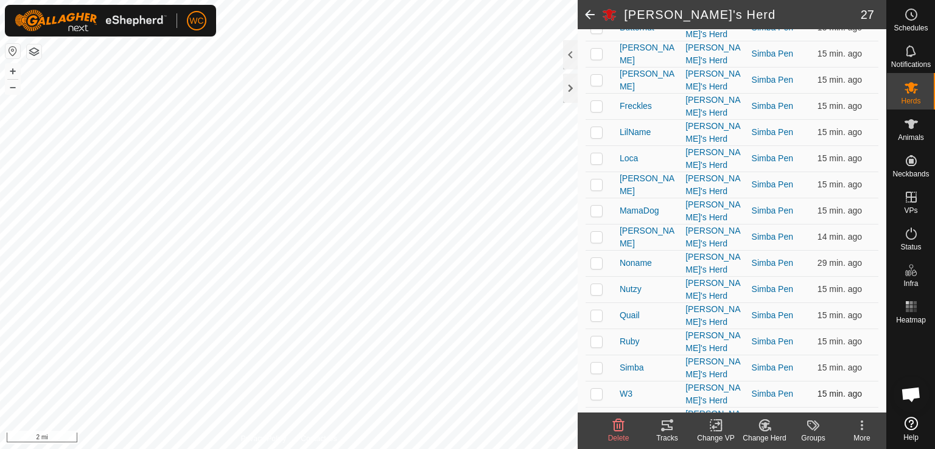
click at [595, 389] on p-checkbox at bounding box center [597, 394] width 12 height 10
checkbox input "true"
click at [594, 363] on p-checkbox at bounding box center [597, 368] width 12 height 10
checkbox input "true"
click at [594, 329] on td at bounding box center [600, 342] width 29 height 26
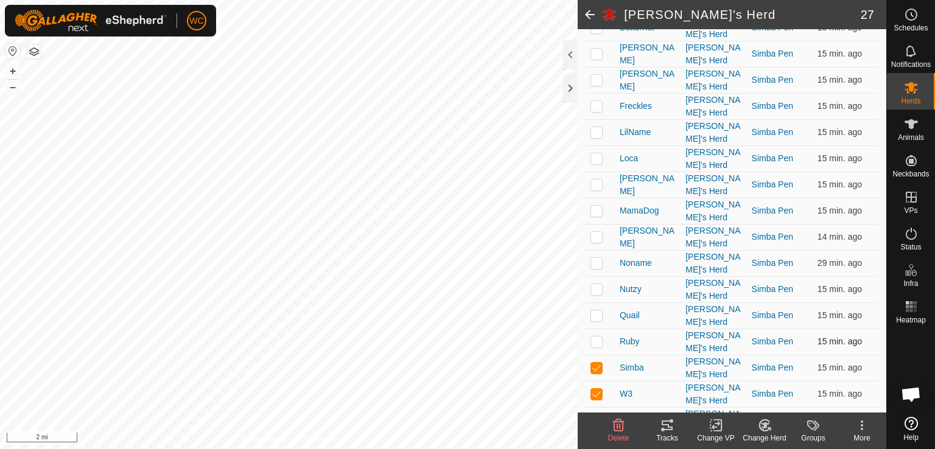
checkbox input "true"
click at [599, 311] on p-checkbox at bounding box center [597, 316] width 12 height 10
checkbox input "true"
click at [595, 284] on p-checkbox at bounding box center [597, 289] width 12 height 10
checkbox input "true"
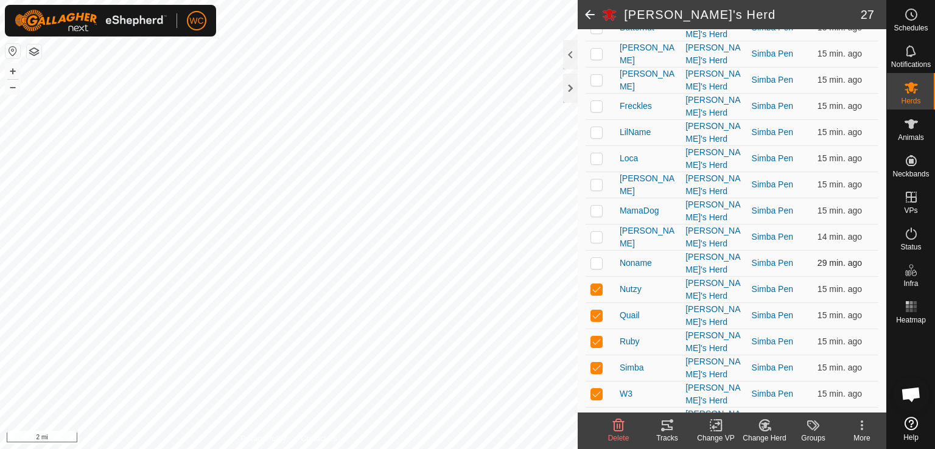
click at [591, 258] on p-checkbox at bounding box center [597, 263] width 12 height 10
checkbox input "true"
click at [586, 224] on td at bounding box center [600, 237] width 29 height 26
checkbox input "true"
click at [594, 206] on p-checkbox at bounding box center [597, 211] width 12 height 10
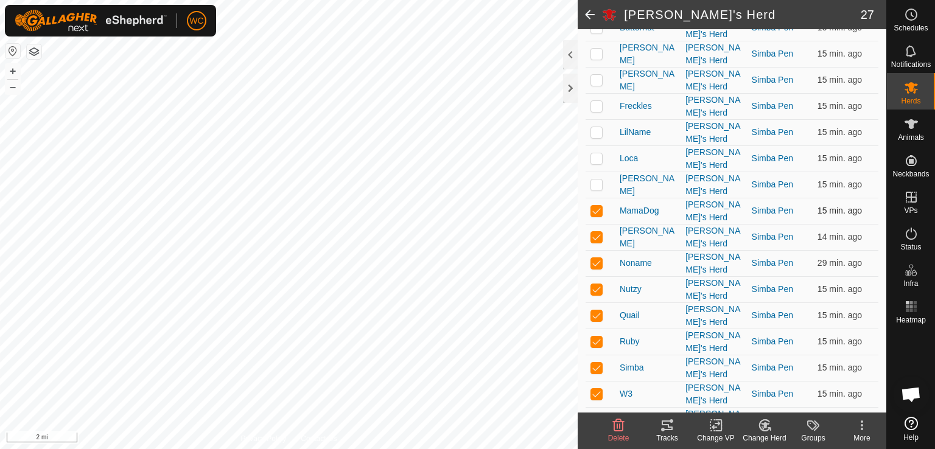
click at [594, 206] on p-checkbox at bounding box center [597, 211] width 12 height 10
drag, startPoint x: 594, startPoint y: 169, endPoint x: 594, endPoint y: 181, distance: 11.6
click at [594, 198] on td at bounding box center [600, 211] width 29 height 26
click at [594, 206] on p-checkbox at bounding box center [597, 211] width 12 height 10
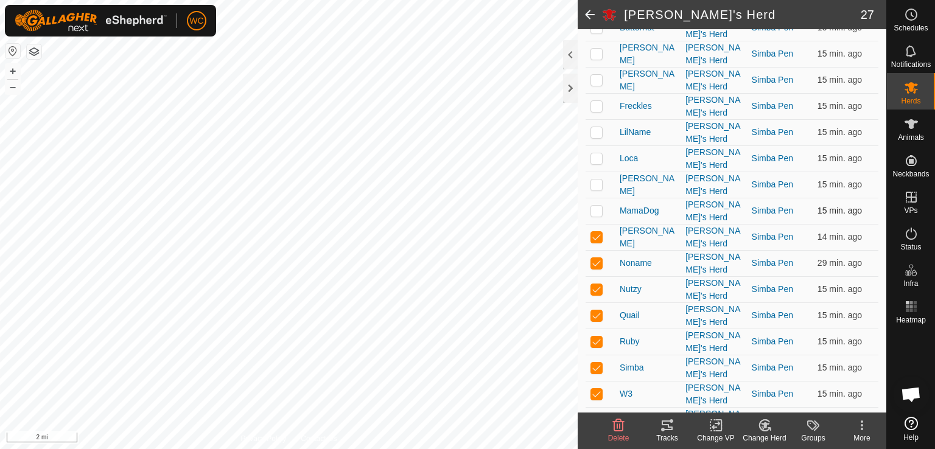
checkbox input "true"
click at [594, 180] on p-checkbox at bounding box center [597, 185] width 12 height 10
click at [598, 180] on p-checkbox at bounding box center [597, 185] width 12 height 10
checkbox input "false"
click at [667, 420] on icon at bounding box center [667, 425] width 15 height 15
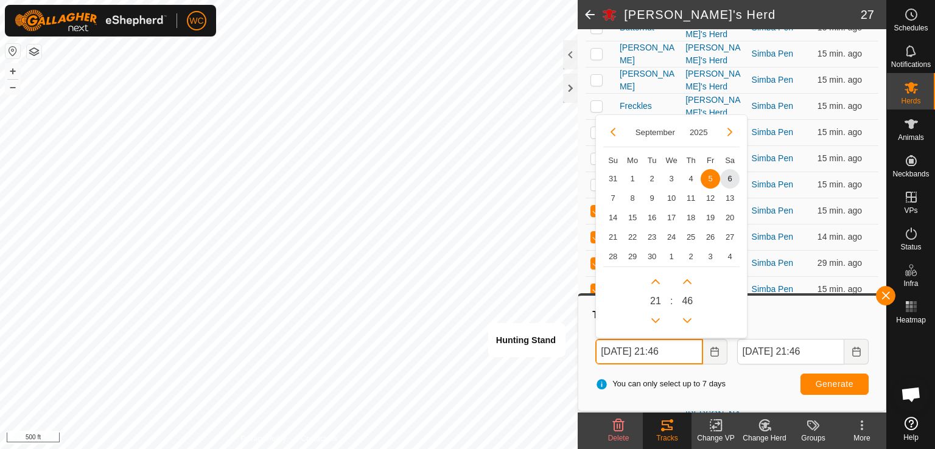
drag, startPoint x: 632, startPoint y: 351, endPoint x: 625, endPoint y: 349, distance: 7.1
click at [625, 349] on input "Sep 05, 2025 21:46" at bounding box center [649, 352] width 107 height 26
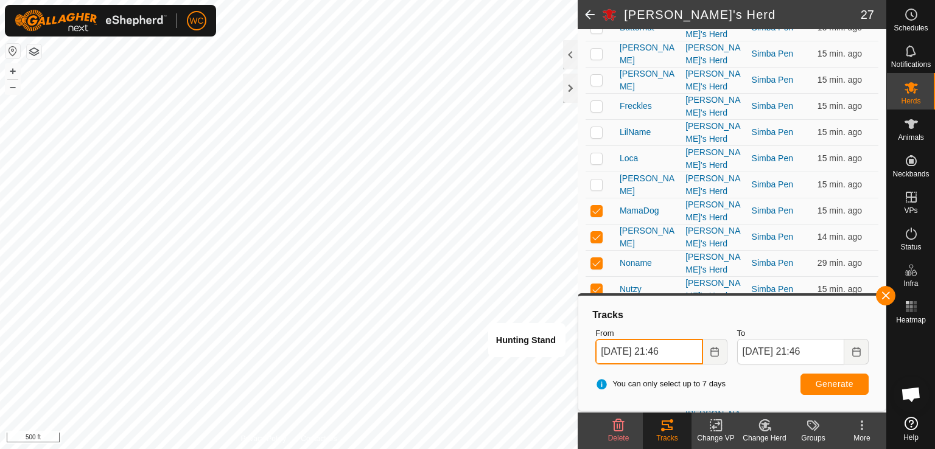
type input "Sep 04, 2025 21:46"
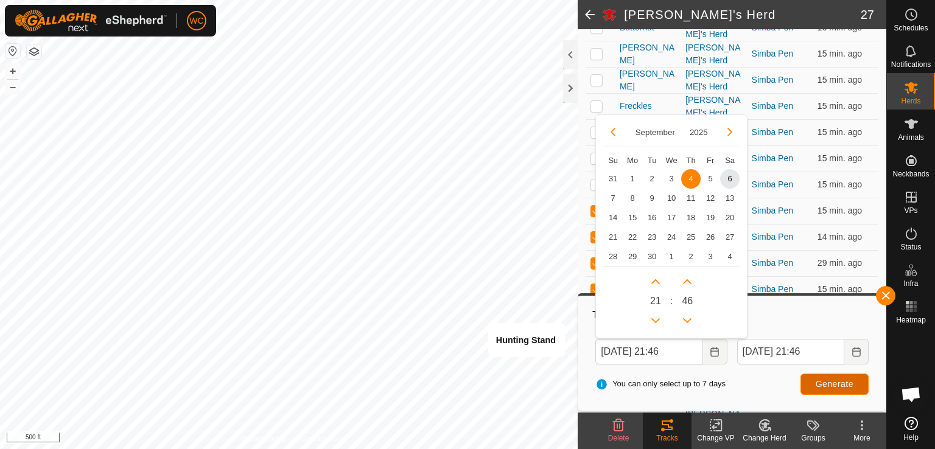
click at [821, 383] on span "Generate" at bounding box center [835, 384] width 38 height 10
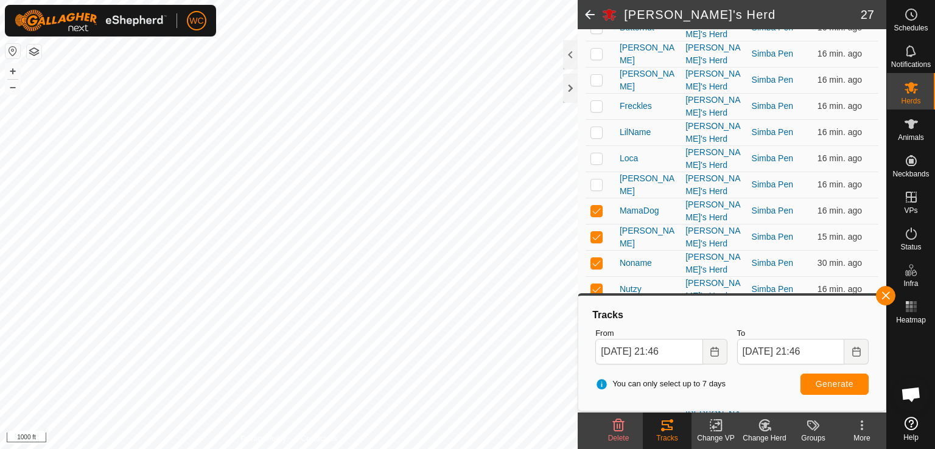
click at [589, 15] on span at bounding box center [590, 14] width 24 height 29
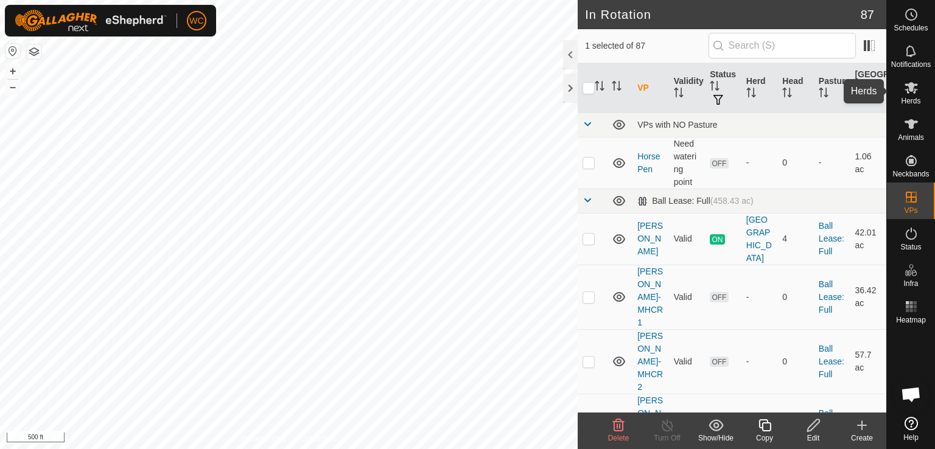
click at [907, 91] on icon at bounding box center [911, 88] width 13 height 12
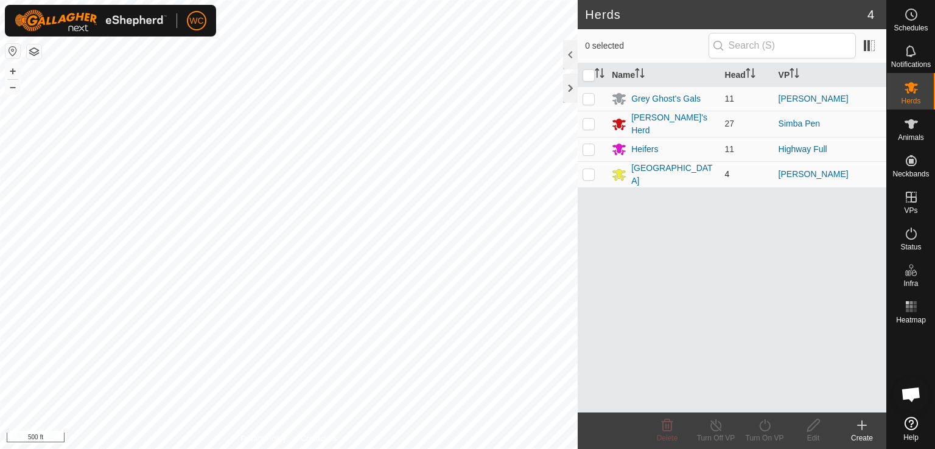
click at [589, 164] on td at bounding box center [592, 174] width 29 height 26
checkbox input "true"
click at [655, 174] on div "[GEOGRAPHIC_DATA]" at bounding box center [672, 175] width 83 height 26
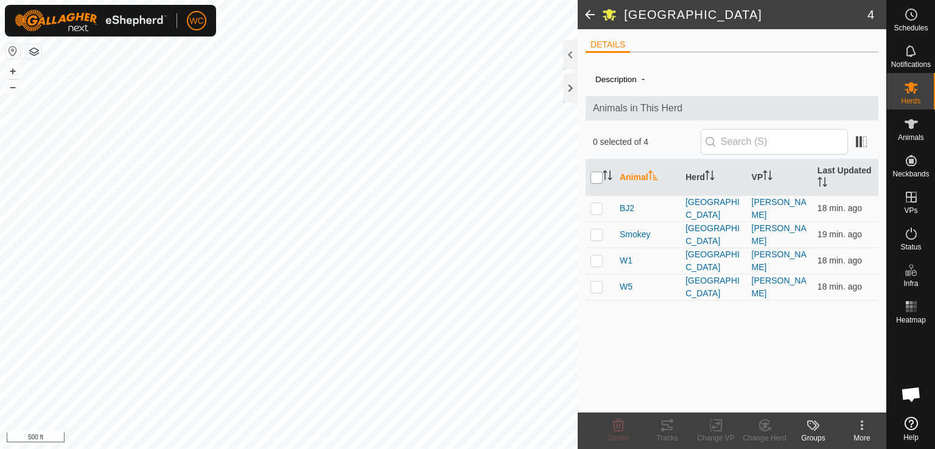
click at [597, 174] on input "checkbox" at bounding box center [597, 178] width 12 height 12
checkbox input "true"
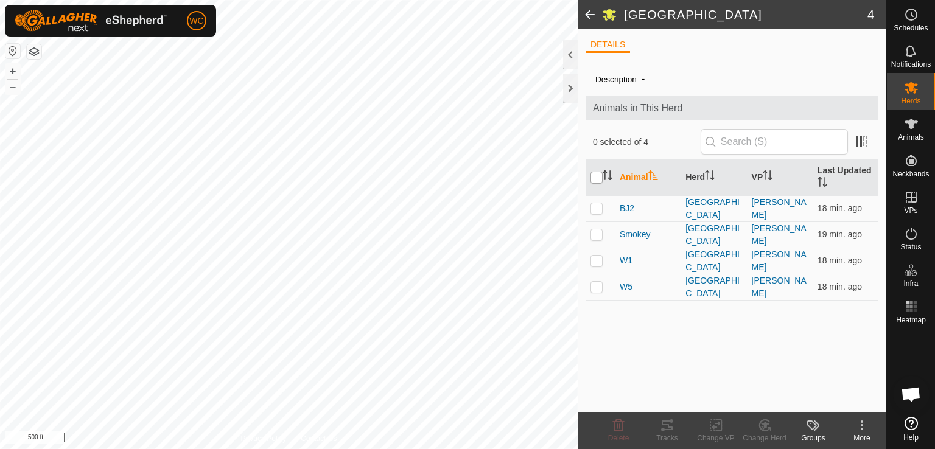
checkbox input "true"
click at [673, 420] on icon at bounding box center [667, 425] width 15 height 15
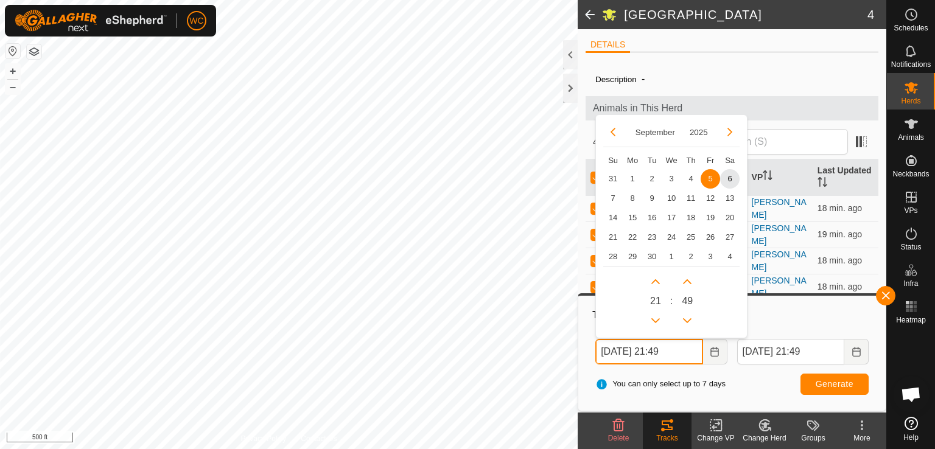
drag, startPoint x: 672, startPoint y: 349, endPoint x: 662, endPoint y: 351, distance: 9.9
click at [662, 351] on input "Sep 05, 2025 21:49" at bounding box center [649, 352] width 107 height 26
click at [628, 346] on input "Sep 05, 2025 8:49" at bounding box center [649, 352] width 107 height 26
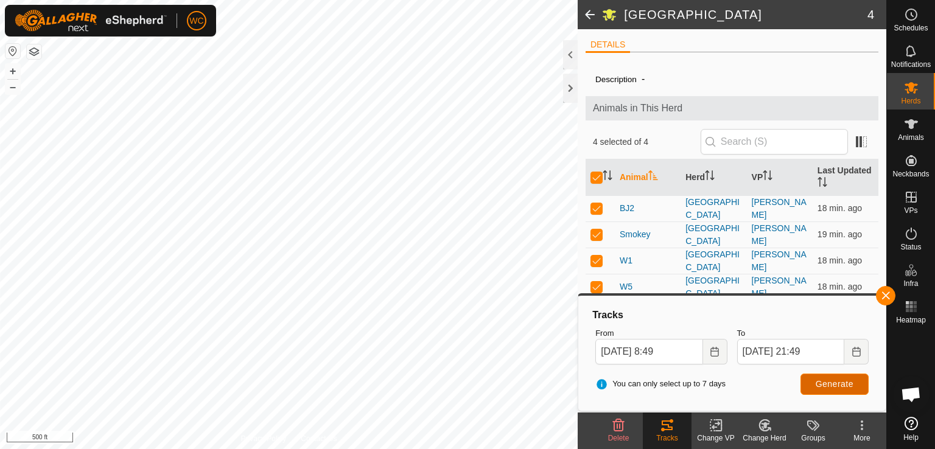
click at [816, 381] on span "Generate" at bounding box center [835, 384] width 38 height 10
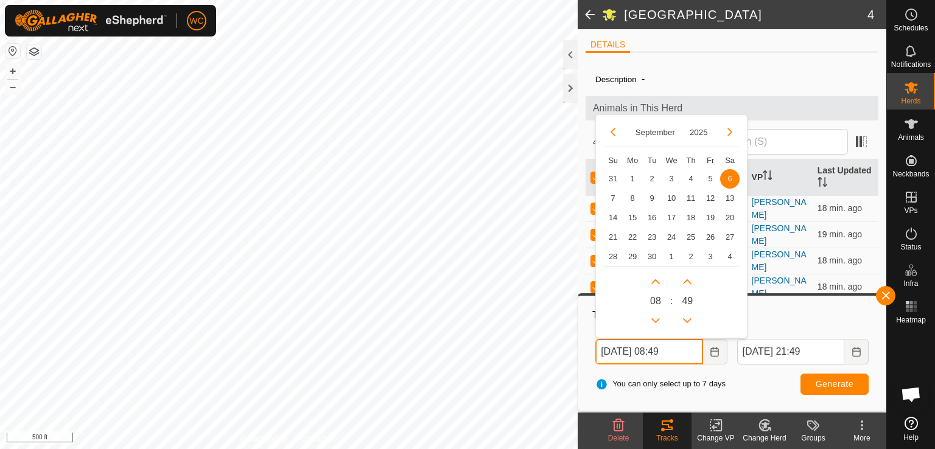
click at [628, 354] on input "Sep 06, 2025 08:49" at bounding box center [649, 352] width 107 height 26
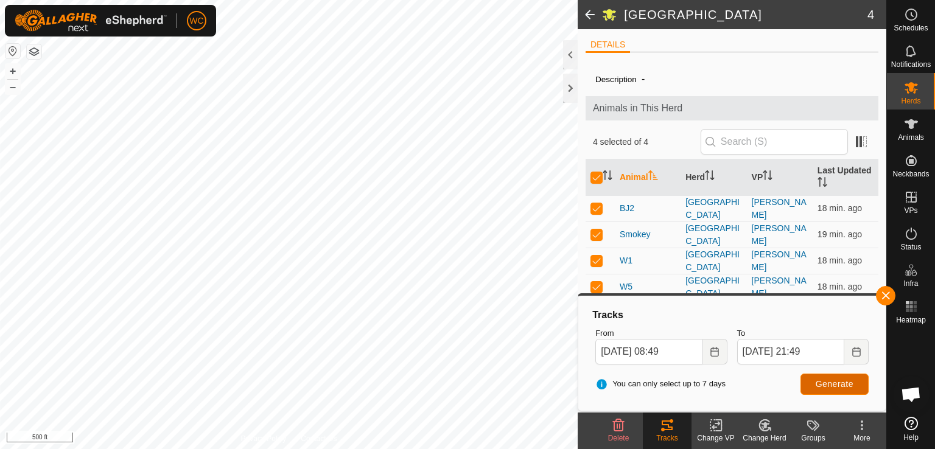
click at [809, 379] on button "Generate" at bounding box center [835, 384] width 68 height 21
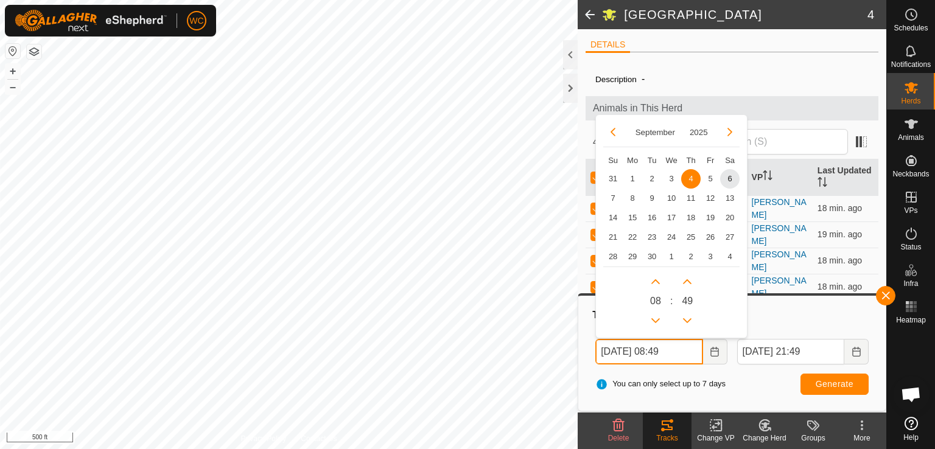
click at [626, 351] on input "Sep 04, 2025 08:49" at bounding box center [649, 352] width 107 height 26
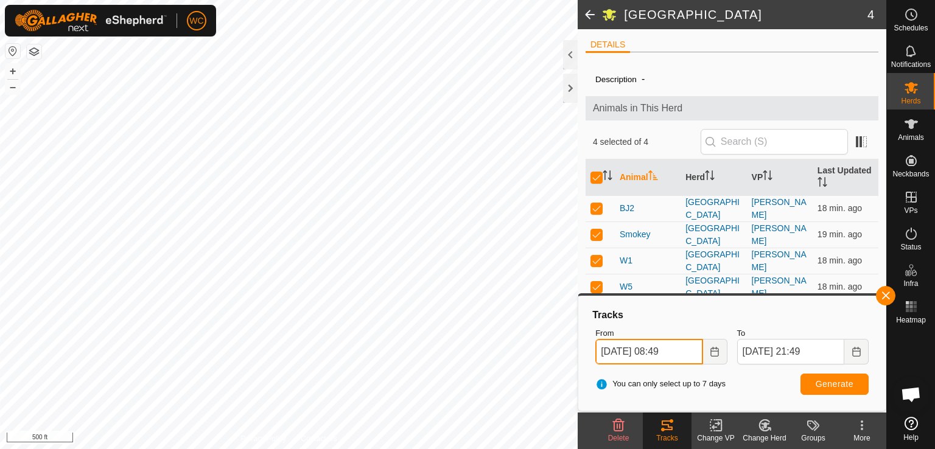
type input "Sep 06, 2025 08:49"
click at [837, 382] on span "Generate" at bounding box center [835, 384] width 38 height 10
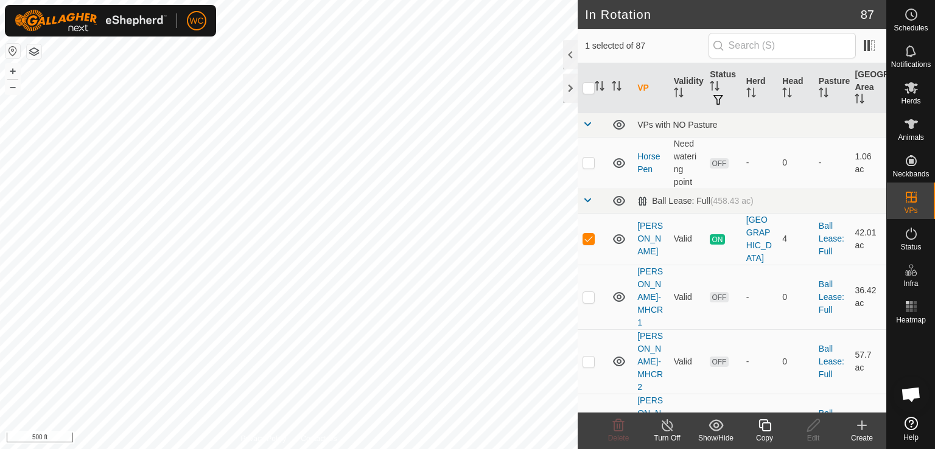
checkbox input "false"
checkbox input "true"
checkbox input "false"
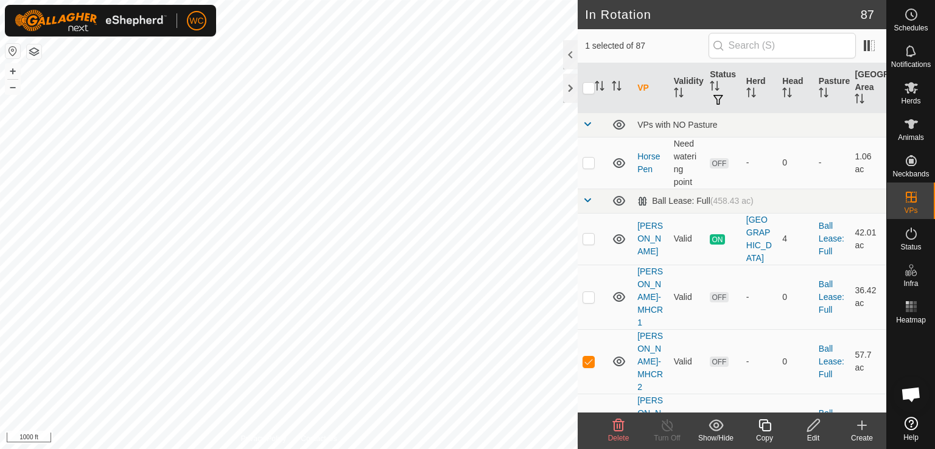
checkbox input "false"
checkbox input "true"
